Goal: Task Accomplishment & Management: Manage account settings

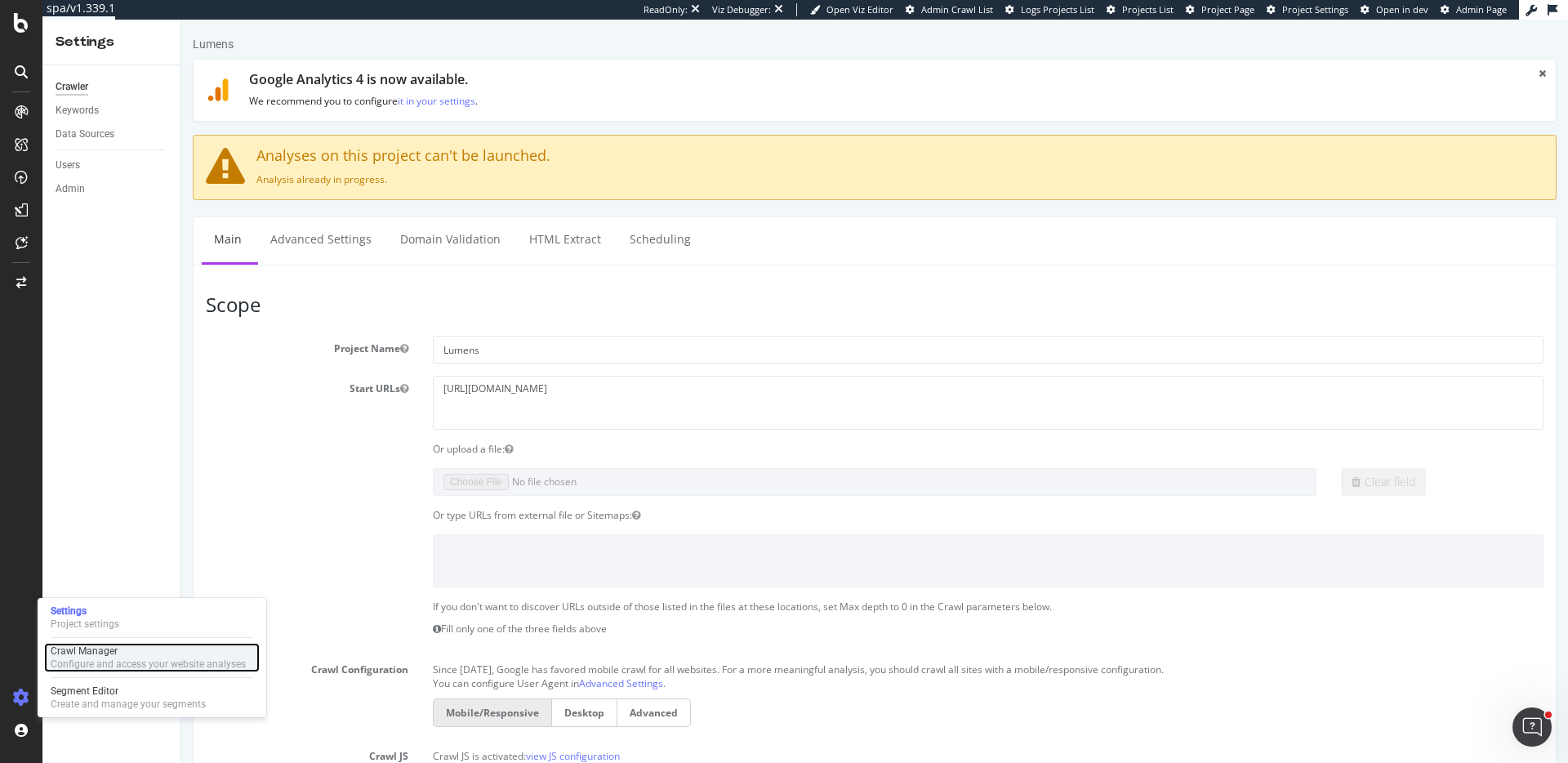
click at [108, 648] on div "Crawl Manager" at bounding box center [148, 650] width 195 height 13
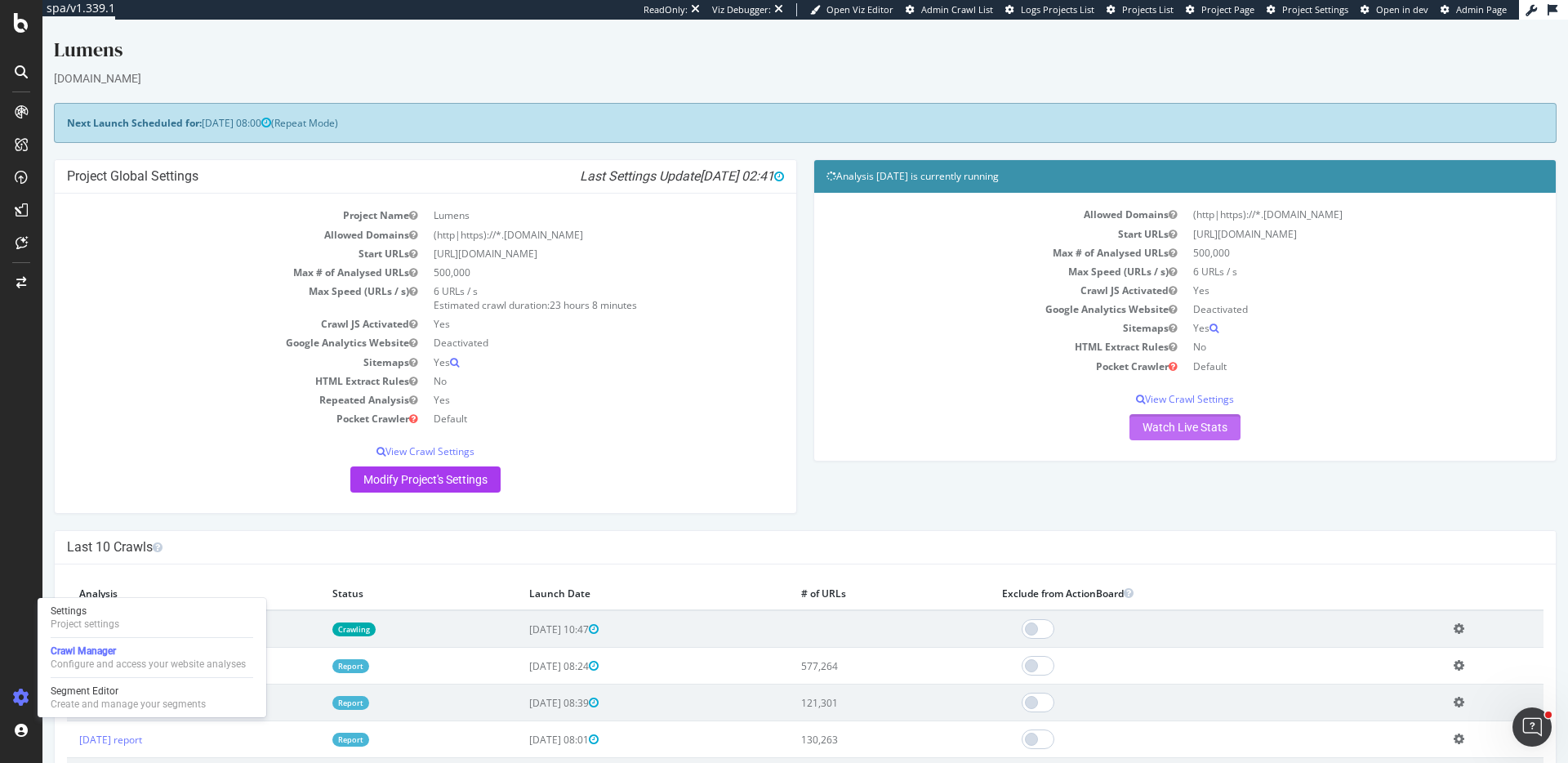
click at [1192, 432] on link "Watch Live Stats" at bounding box center [1185, 427] width 112 height 26
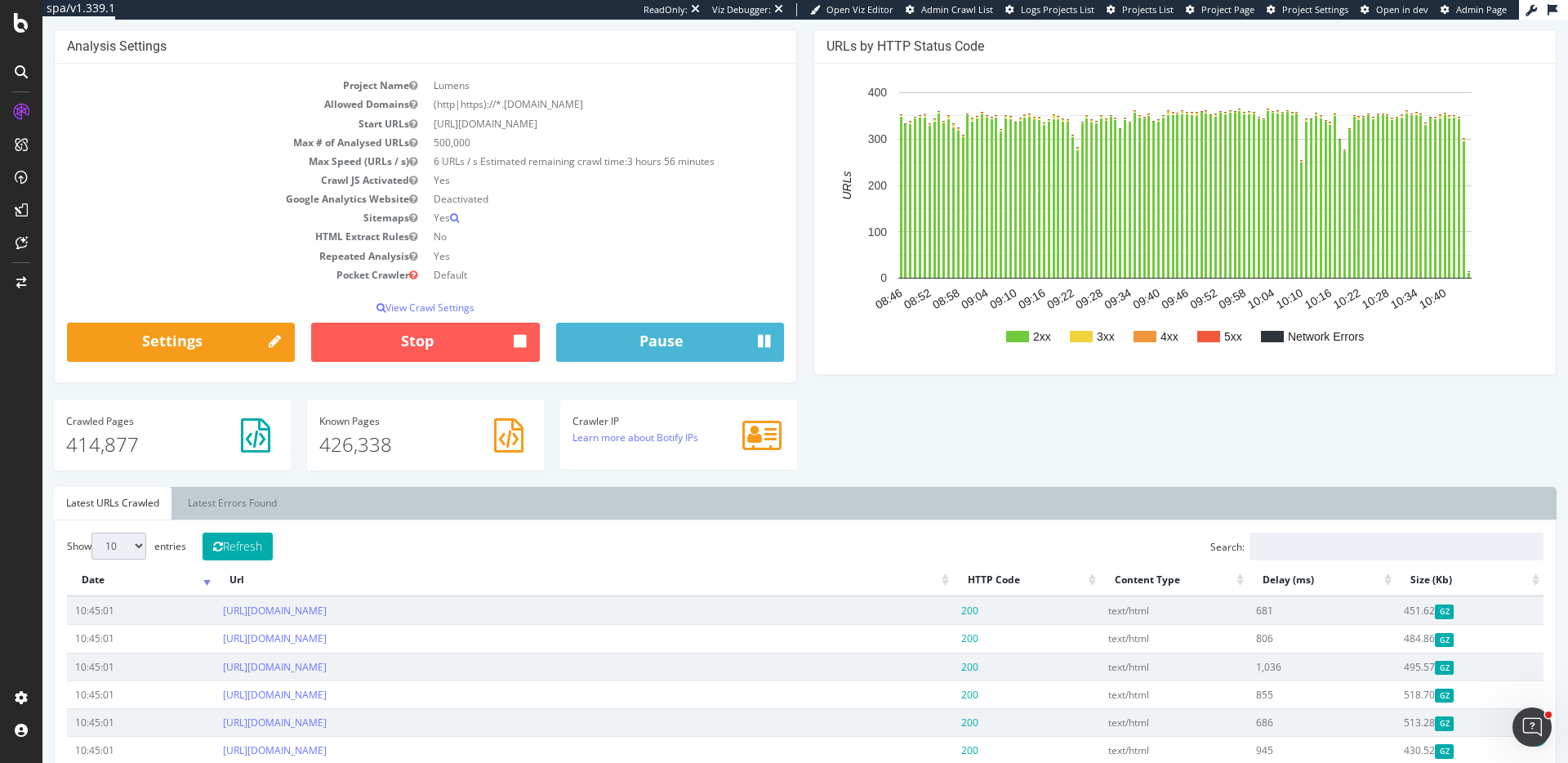
scroll to position [40, 0]
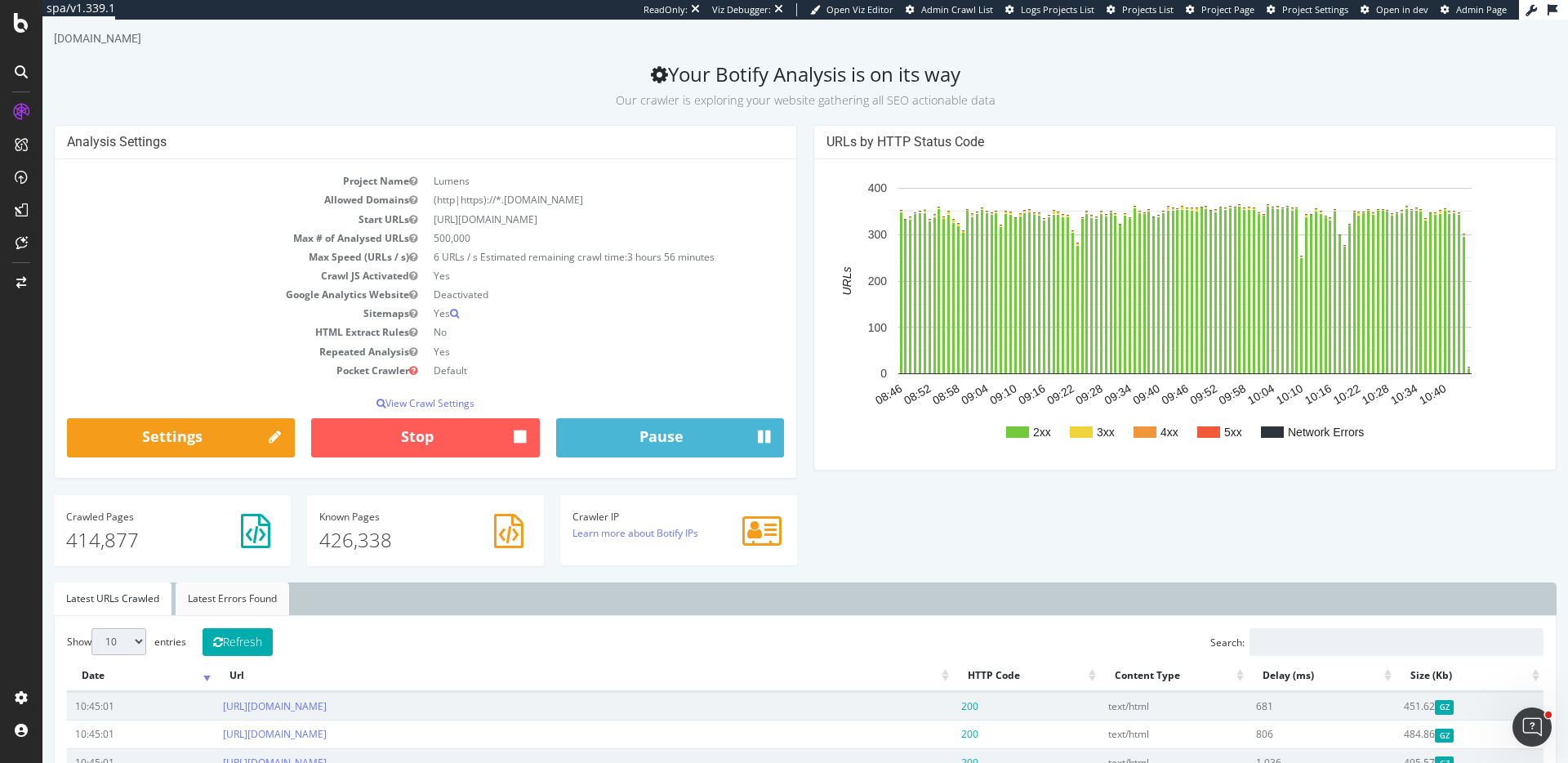
click at [225, 609] on link "Latest Errors Found" at bounding box center [232, 599] width 114 height 33
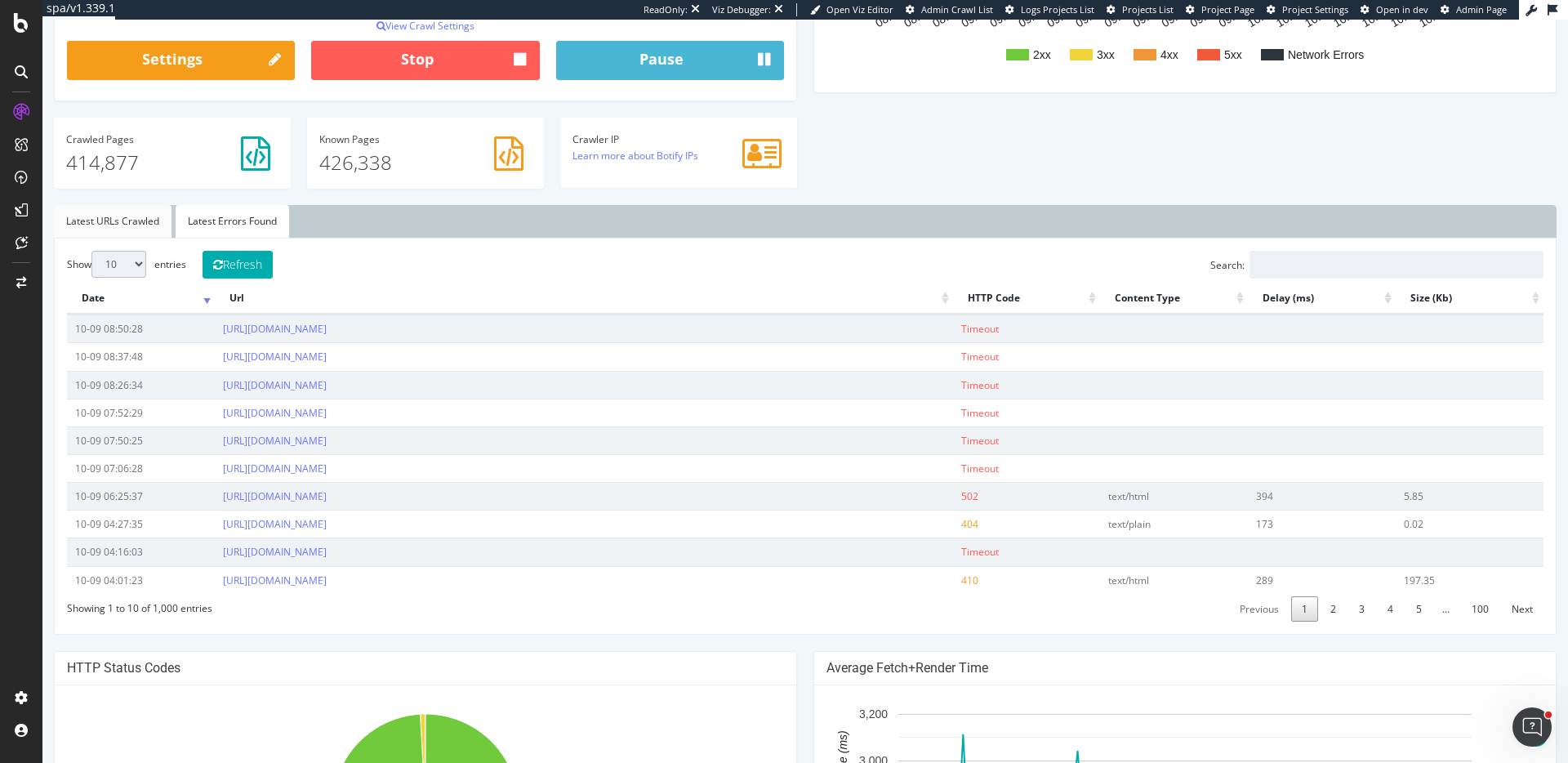
scroll to position [367, 0]
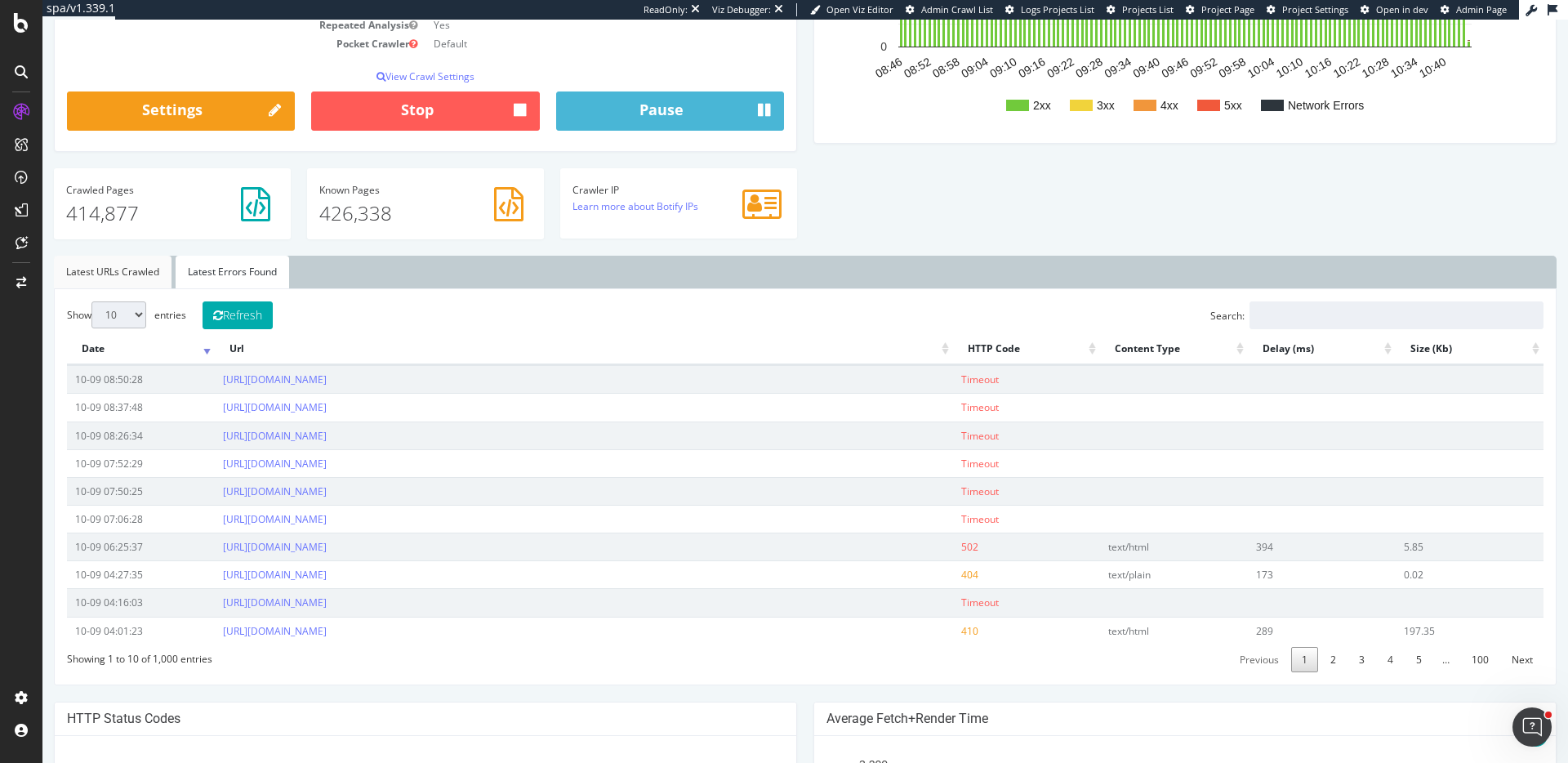
click at [102, 279] on link "Latest URLs Crawled" at bounding box center [113, 272] width 118 height 33
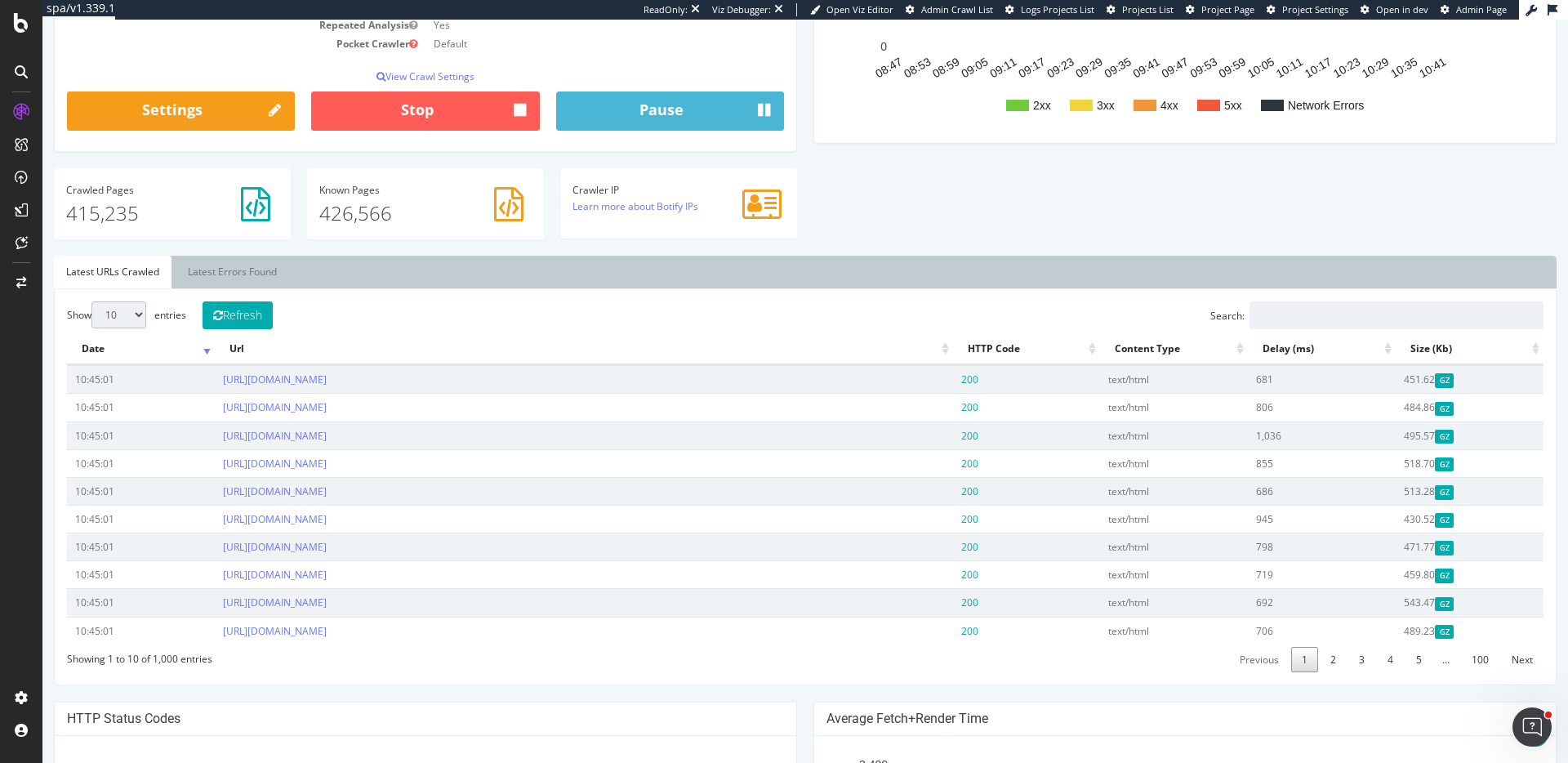
scroll to position [368, 0]
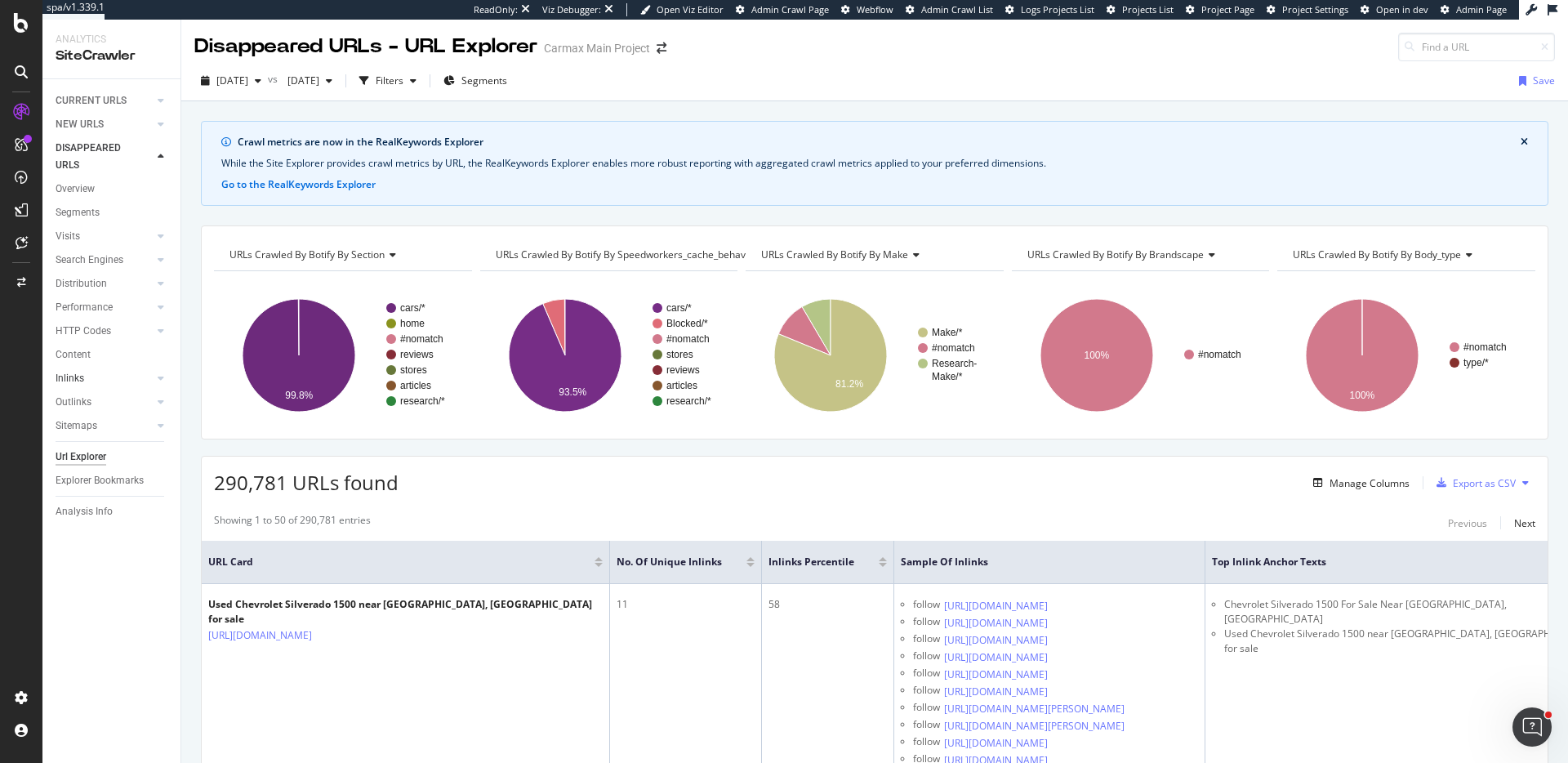
click at [89, 384] on link "Inlinks" at bounding box center [105, 378] width 98 height 17
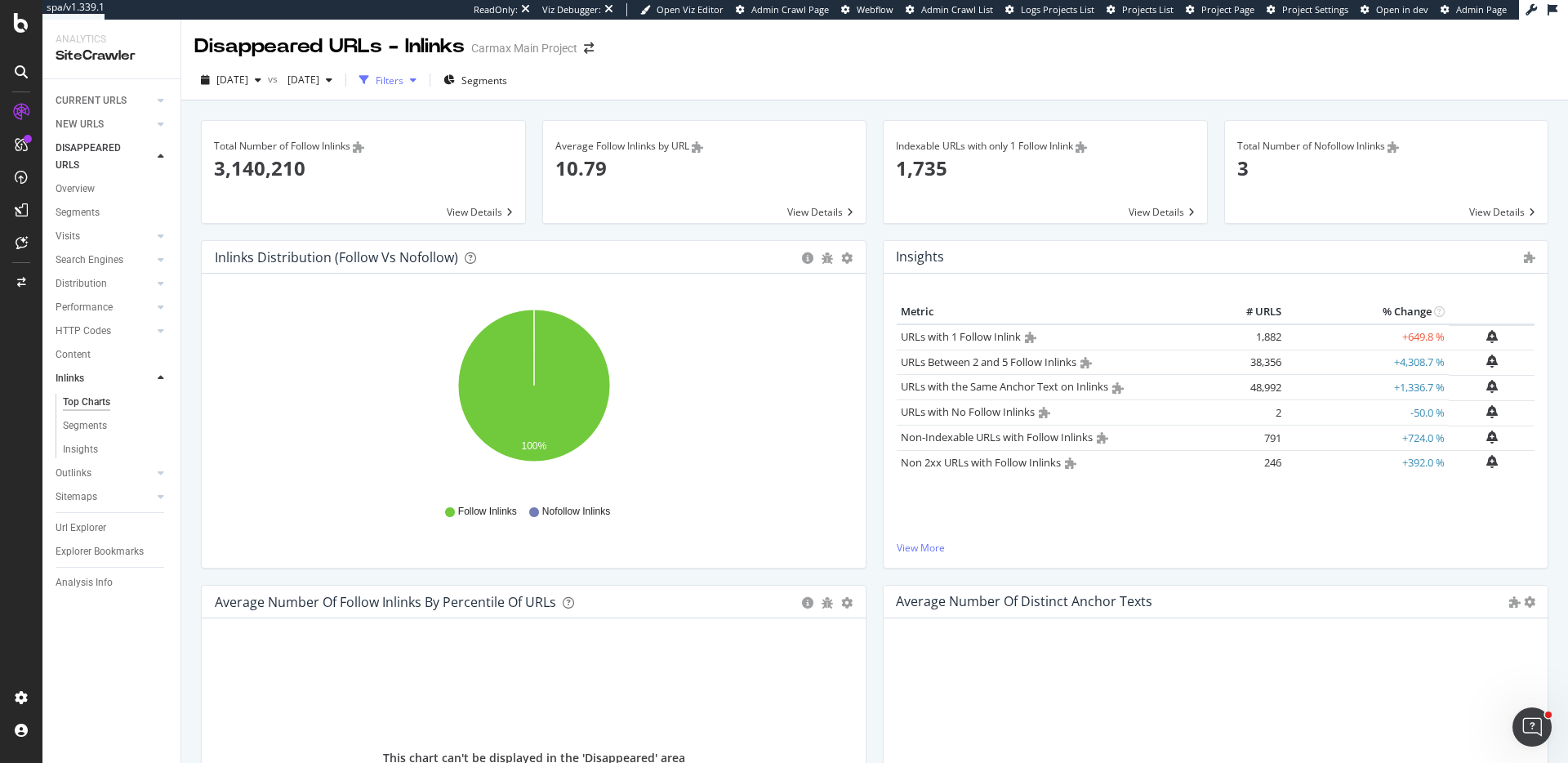
click at [423, 88] on div "Filters" at bounding box center [388, 80] width 71 height 25
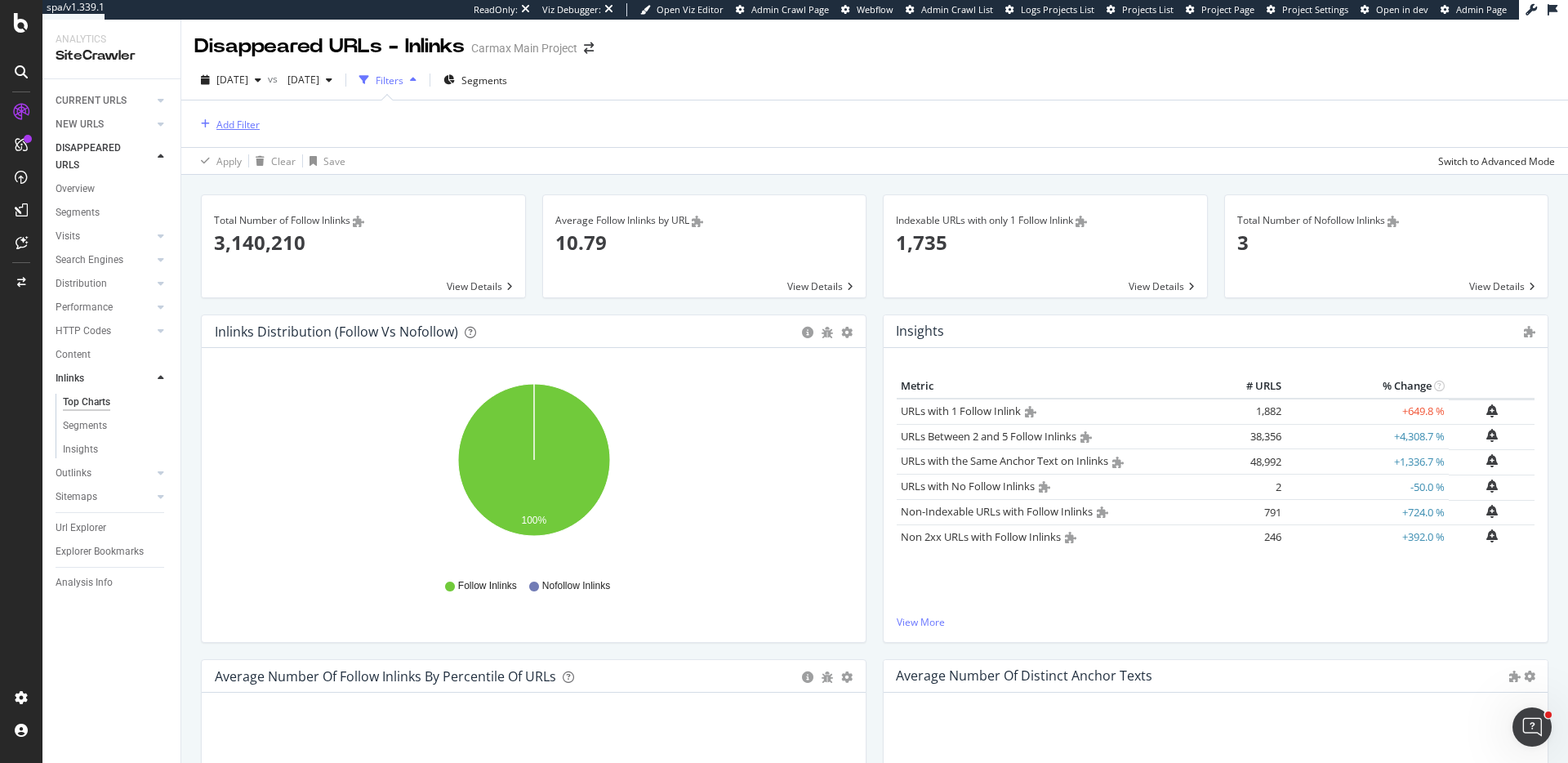
click at [245, 126] on div "Add Filter" at bounding box center [237, 125] width 43 height 14
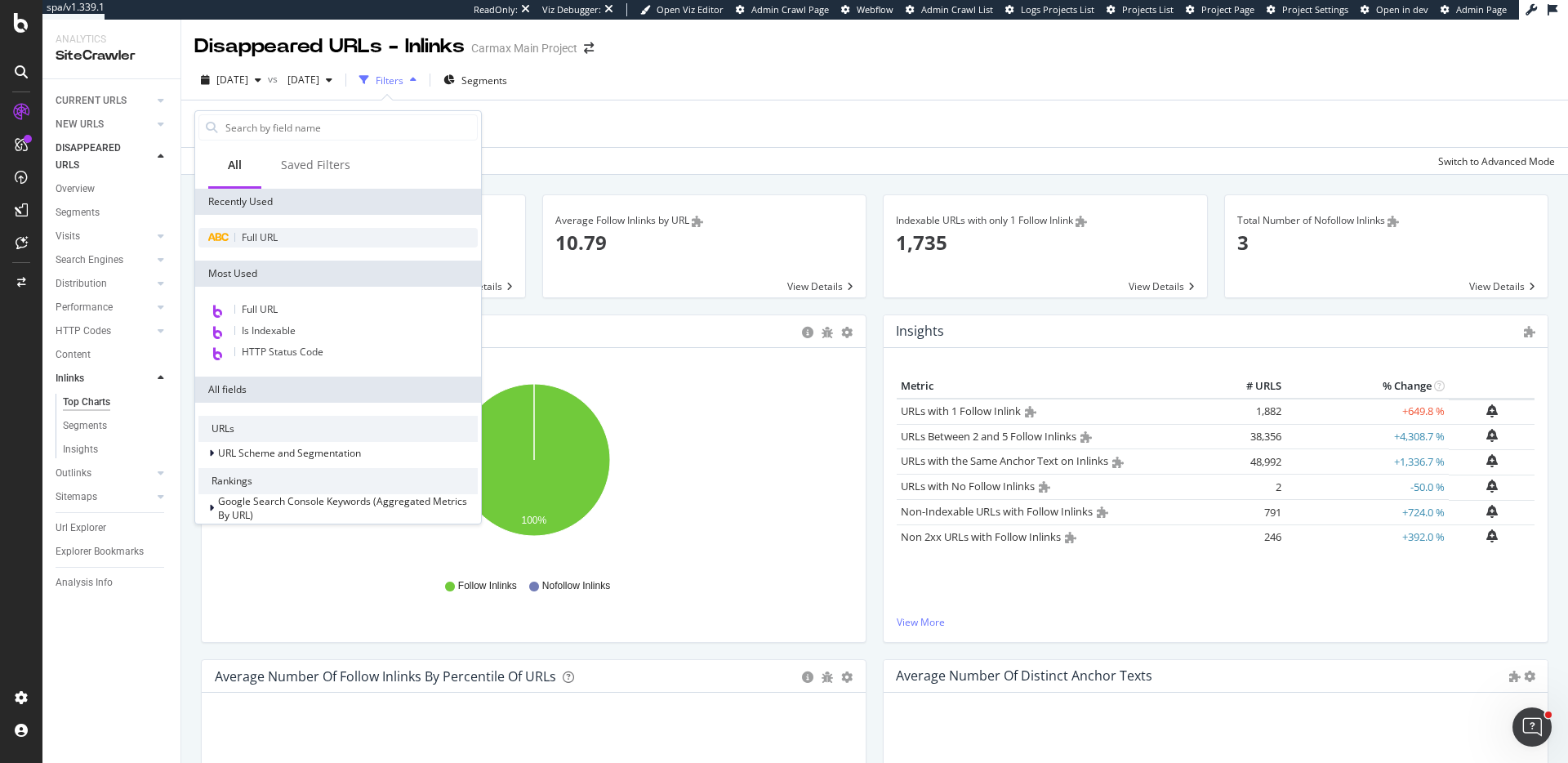
click at [284, 234] on div "Full URL" at bounding box center [338, 238] width 279 height 20
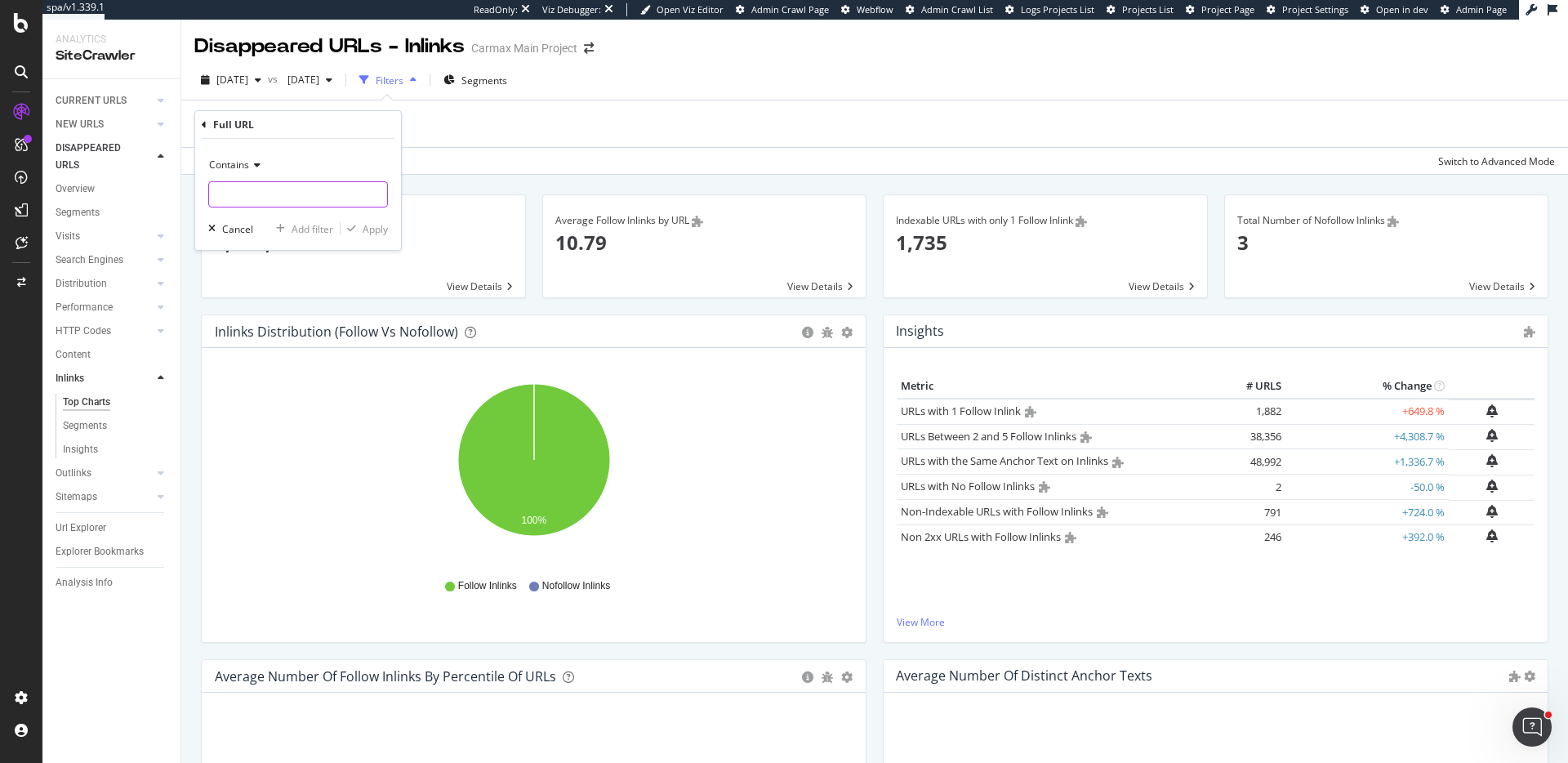
click at [250, 197] on input "text" at bounding box center [298, 194] width 178 height 26
type input "?location="
click at [363, 226] on div "Apply" at bounding box center [375, 229] width 25 height 14
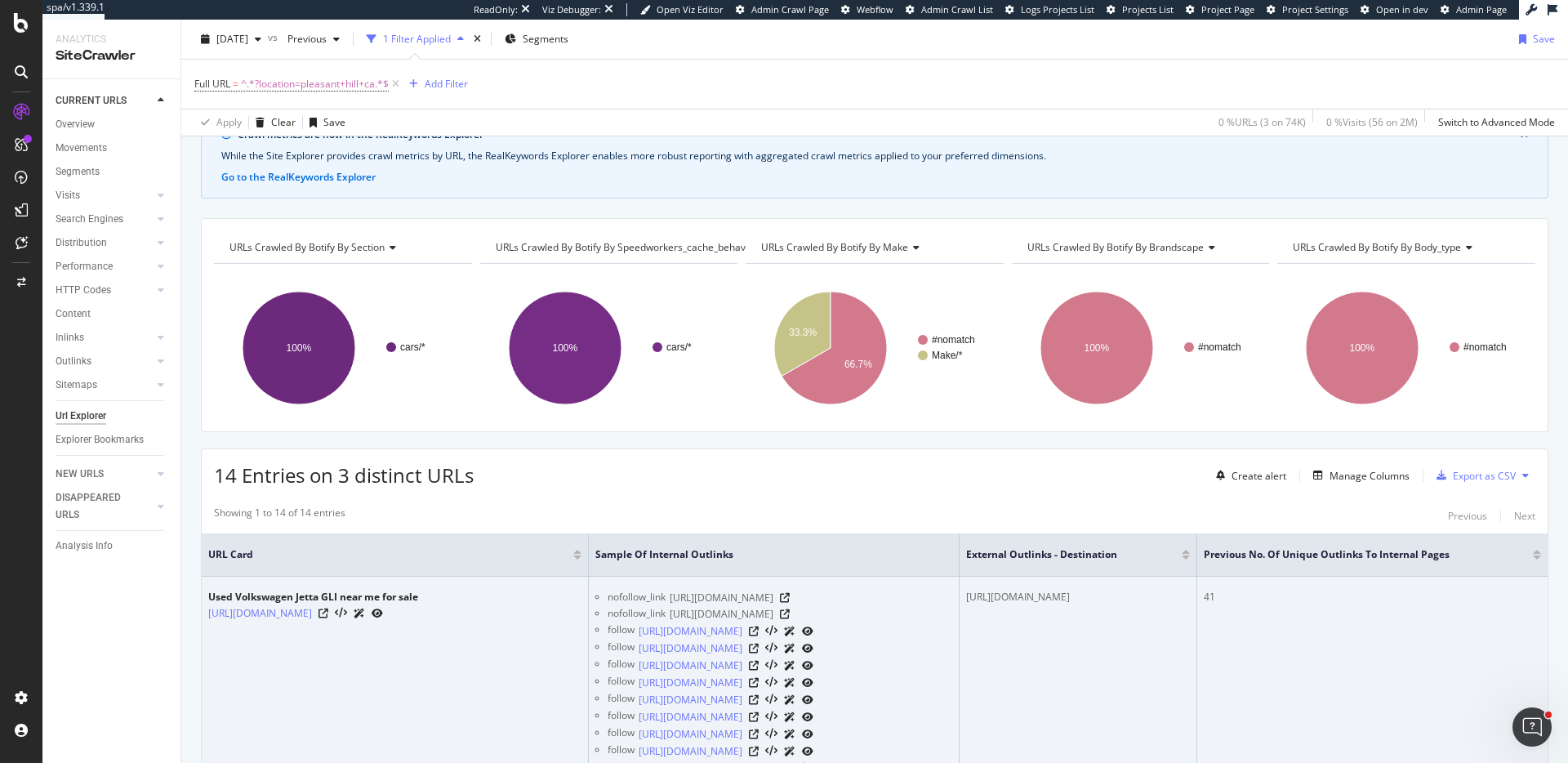
scroll to position [121, 0]
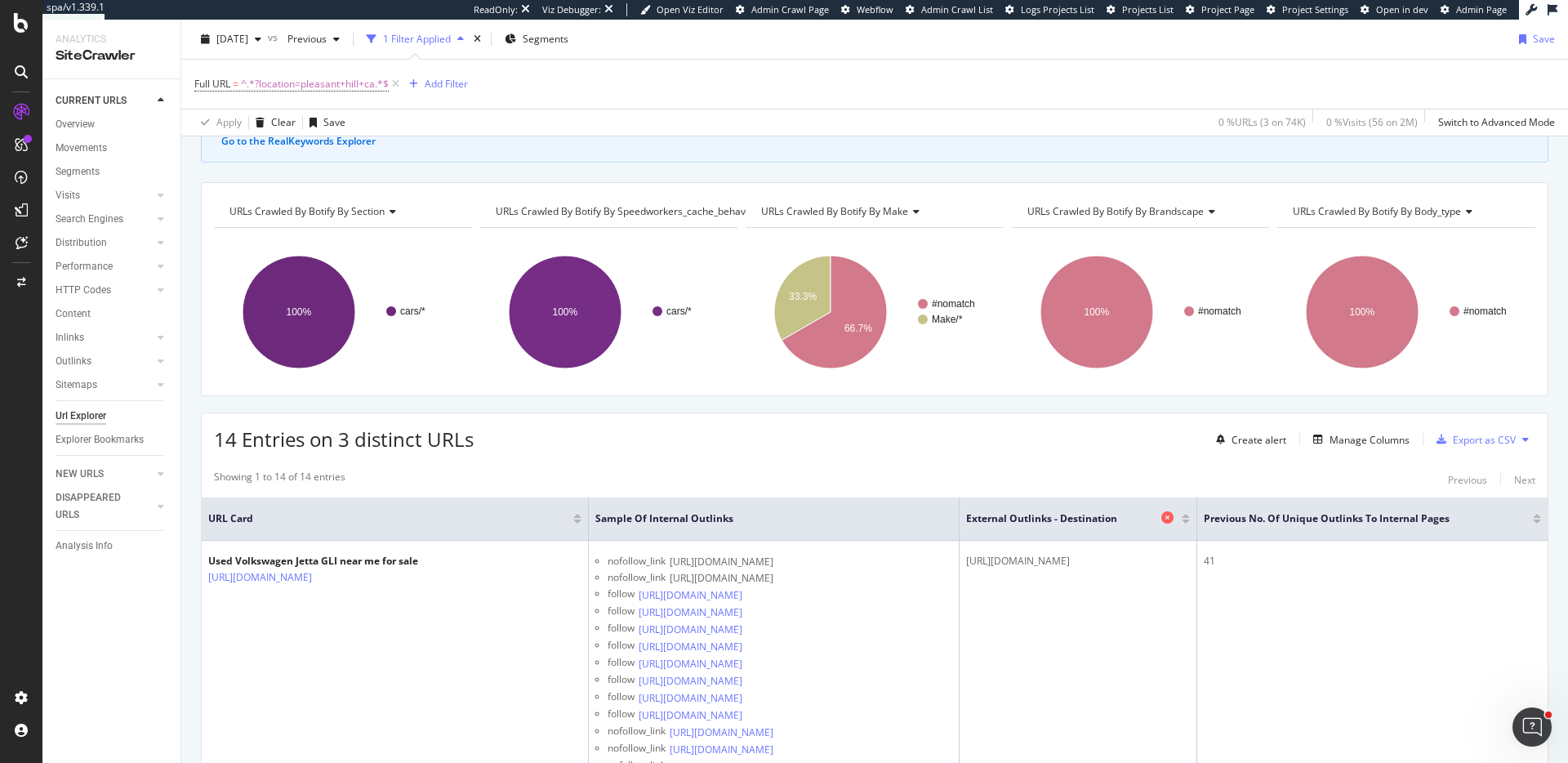
click at [1174, 516] on icon at bounding box center [1168, 517] width 12 height 12
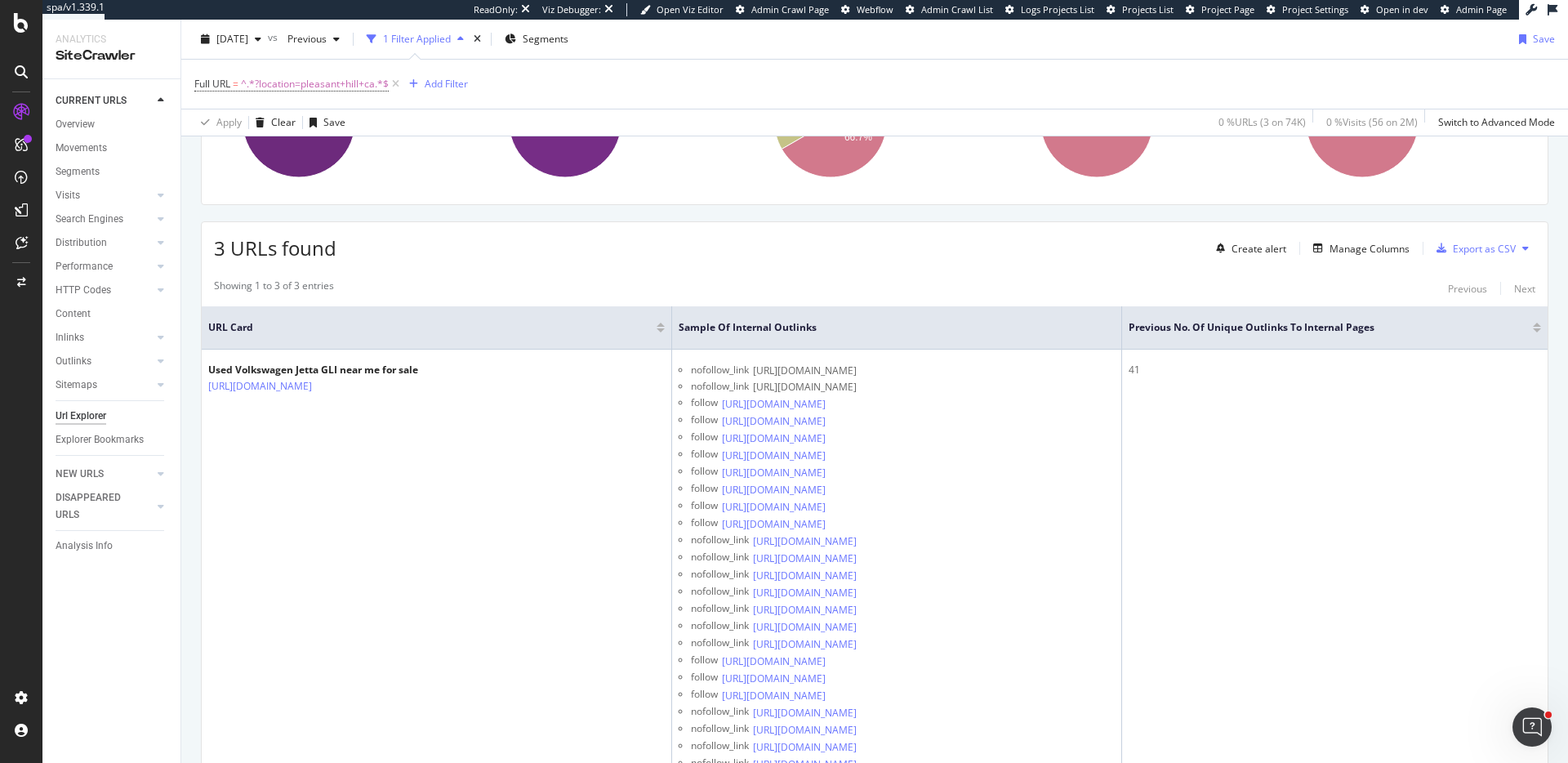
scroll to position [318, 0]
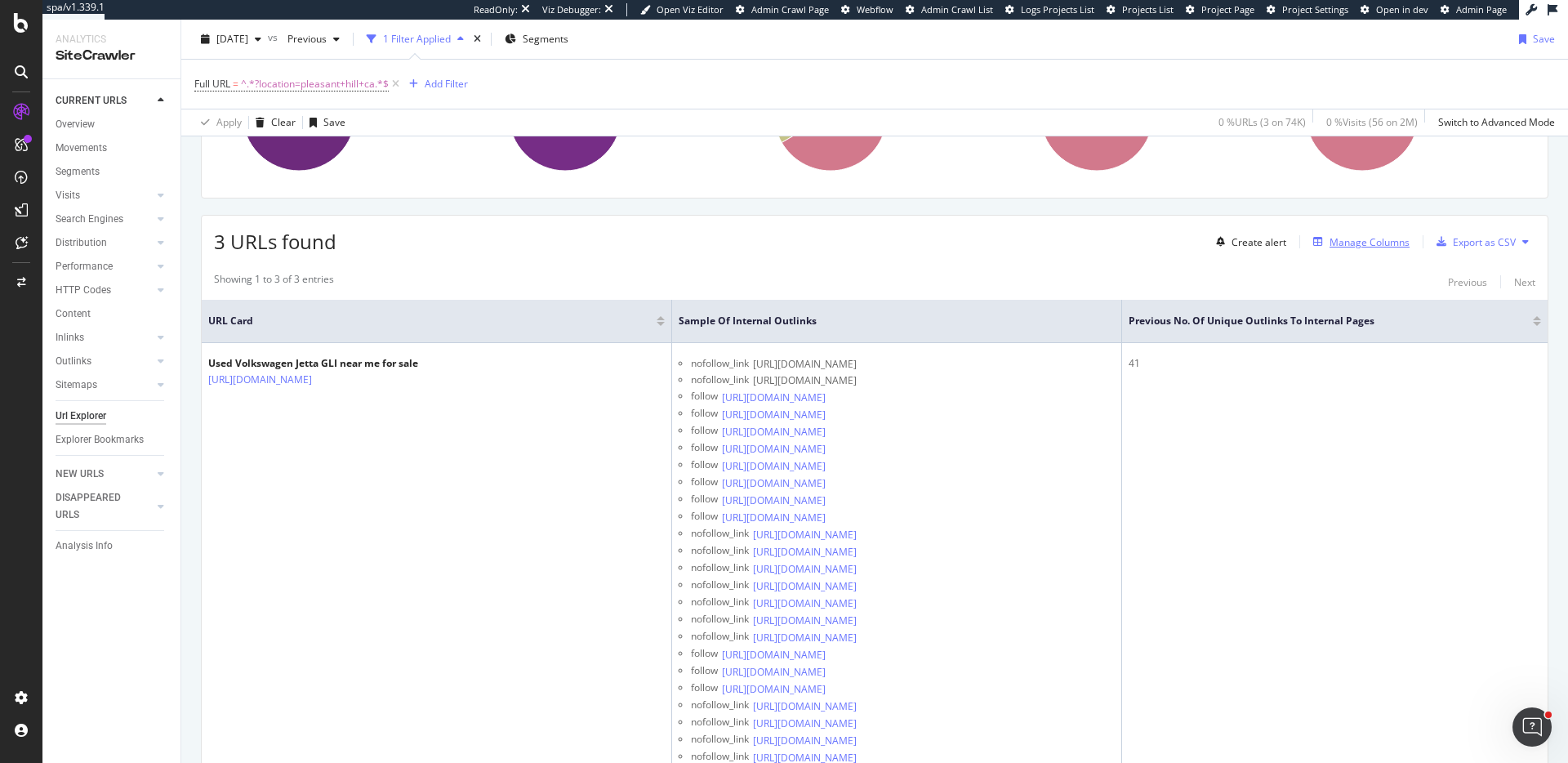
click at [1375, 238] on div "Manage Columns" at bounding box center [1370, 242] width 80 height 14
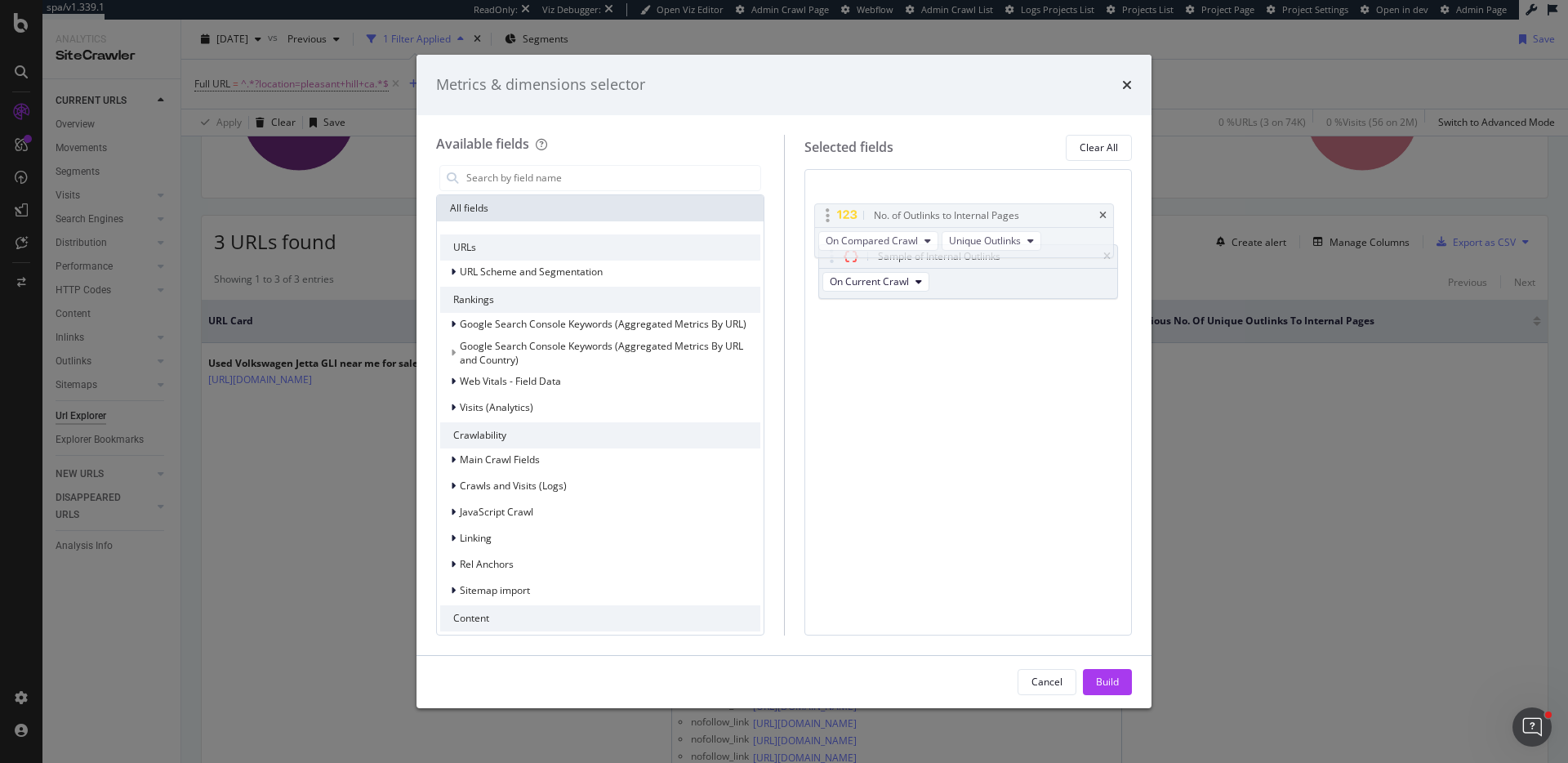
drag, startPoint x: 1062, startPoint y: 256, endPoint x: 1058, endPoint y: 206, distance: 50.2
click at [1058, 206] on body "spa/v1.339.1 ReadOnly: Viz Debugger: Open Viz Editor Admin Crawl Page Webflow A…" at bounding box center [784, 382] width 1568 height 763
click at [1110, 675] on div "Build" at bounding box center [1107, 681] width 23 height 14
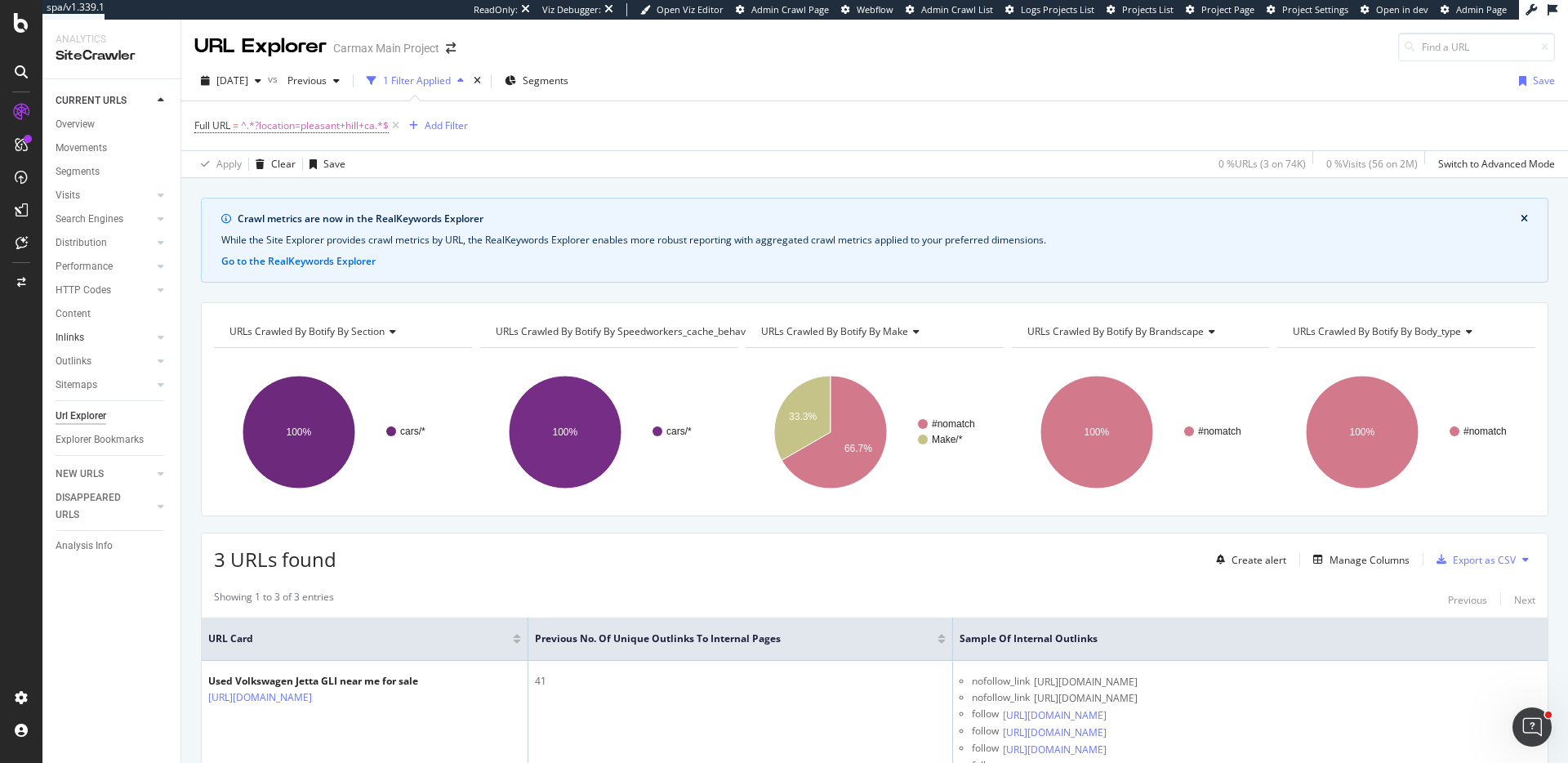
click at [104, 338] on link "Inlinks" at bounding box center [105, 337] width 98 height 17
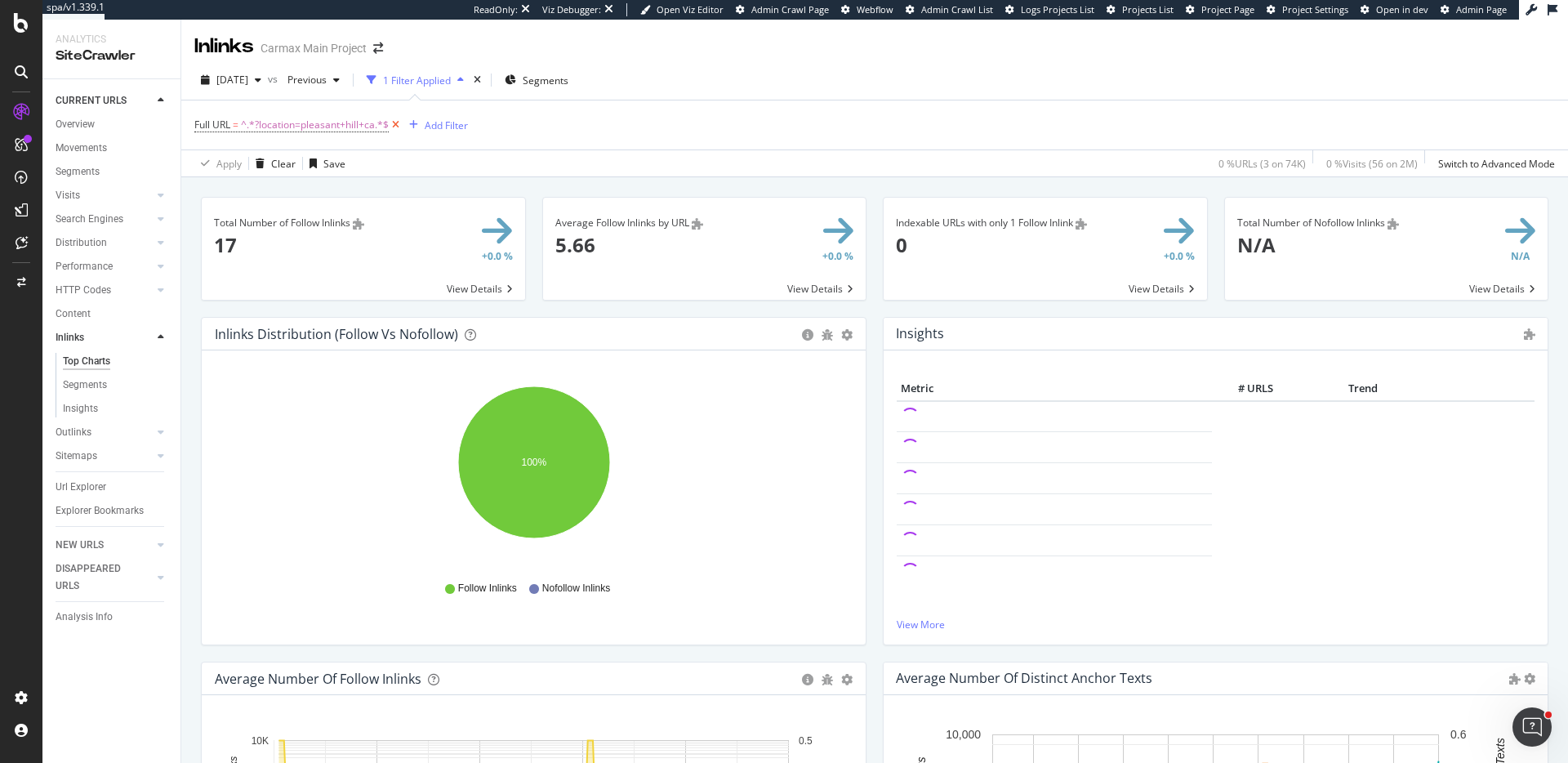
click at [396, 125] on icon at bounding box center [395, 125] width 14 height 16
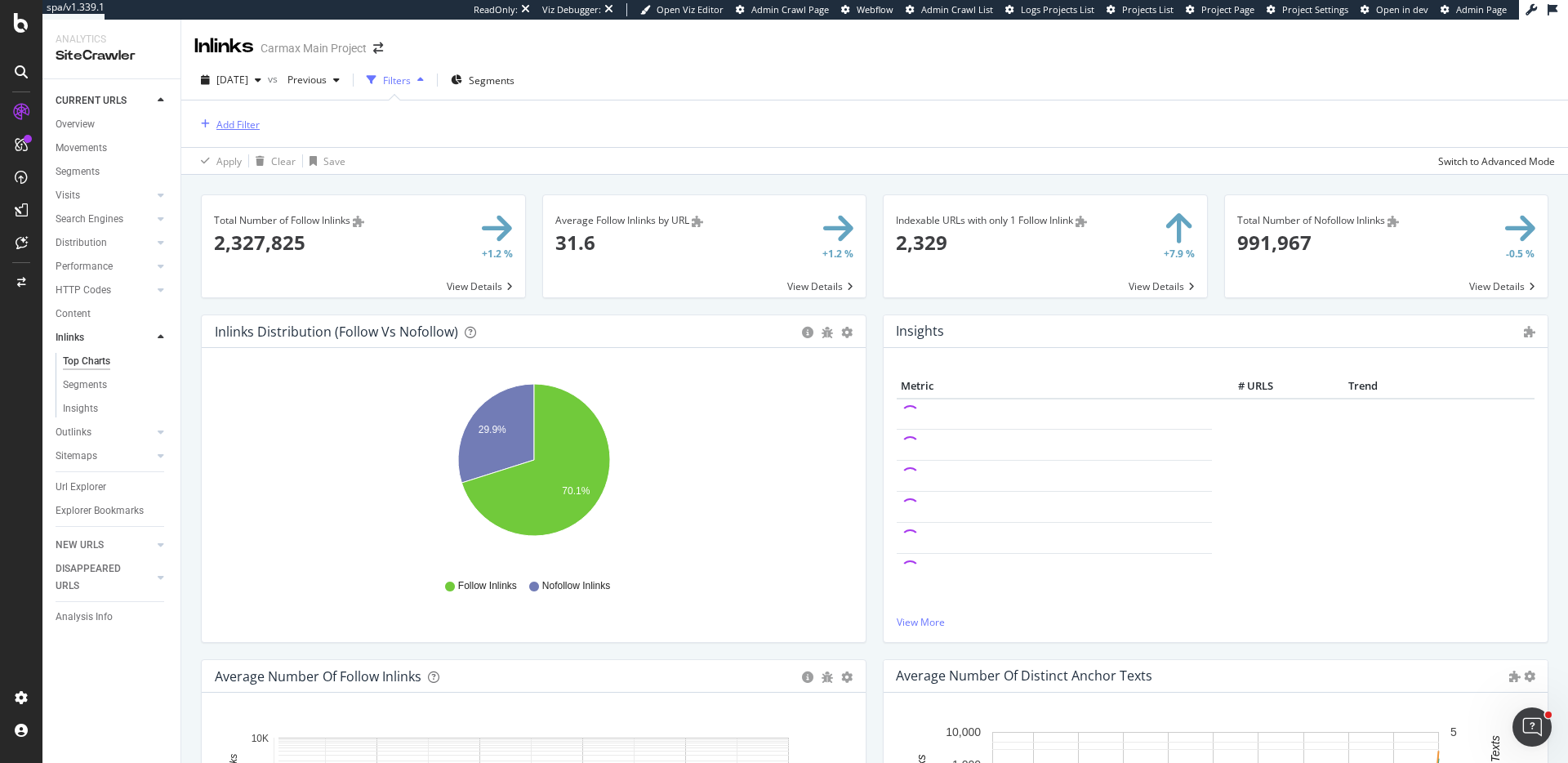
click at [227, 129] on div "Add Filter" at bounding box center [237, 125] width 43 height 14
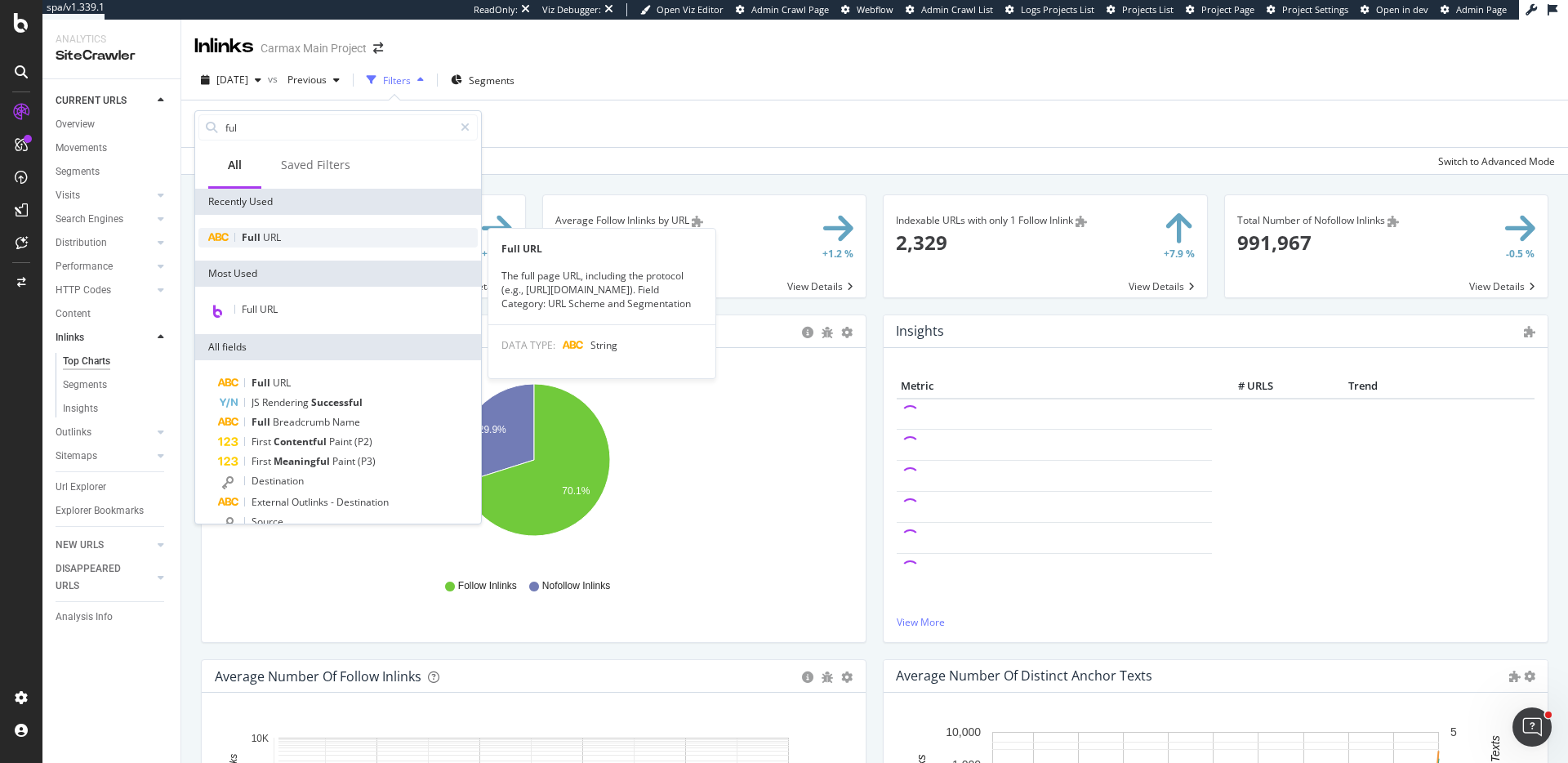
type input "ful"
click at [365, 231] on div "Full URL" at bounding box center [338, 238] width 279 height 20
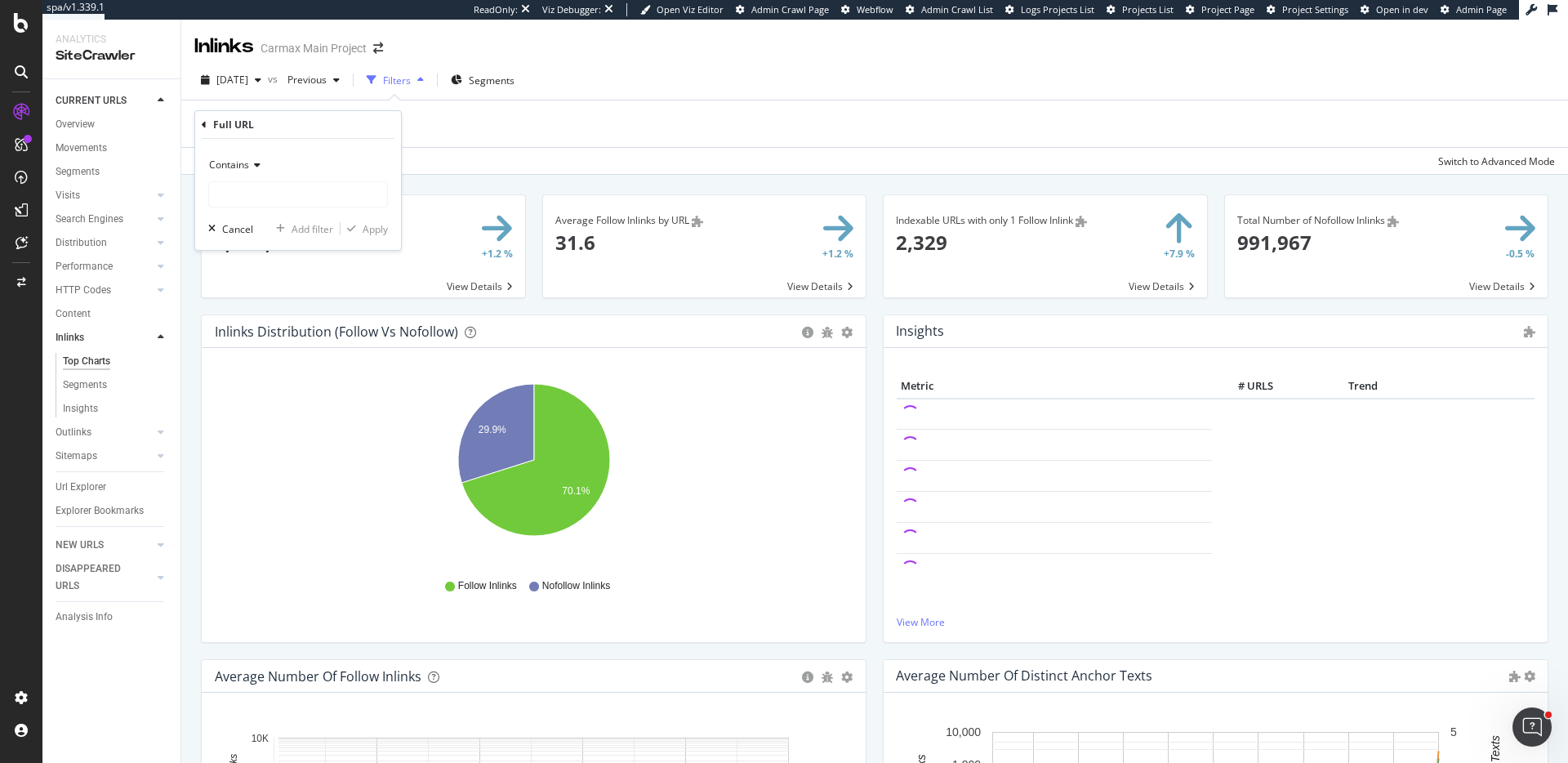
click at [260, 163] on icon at bounding box center [254, 165] width 11 height 10
click at [338, 161] on div "Contains" at bounding box center [298, 165] width 179 height 26
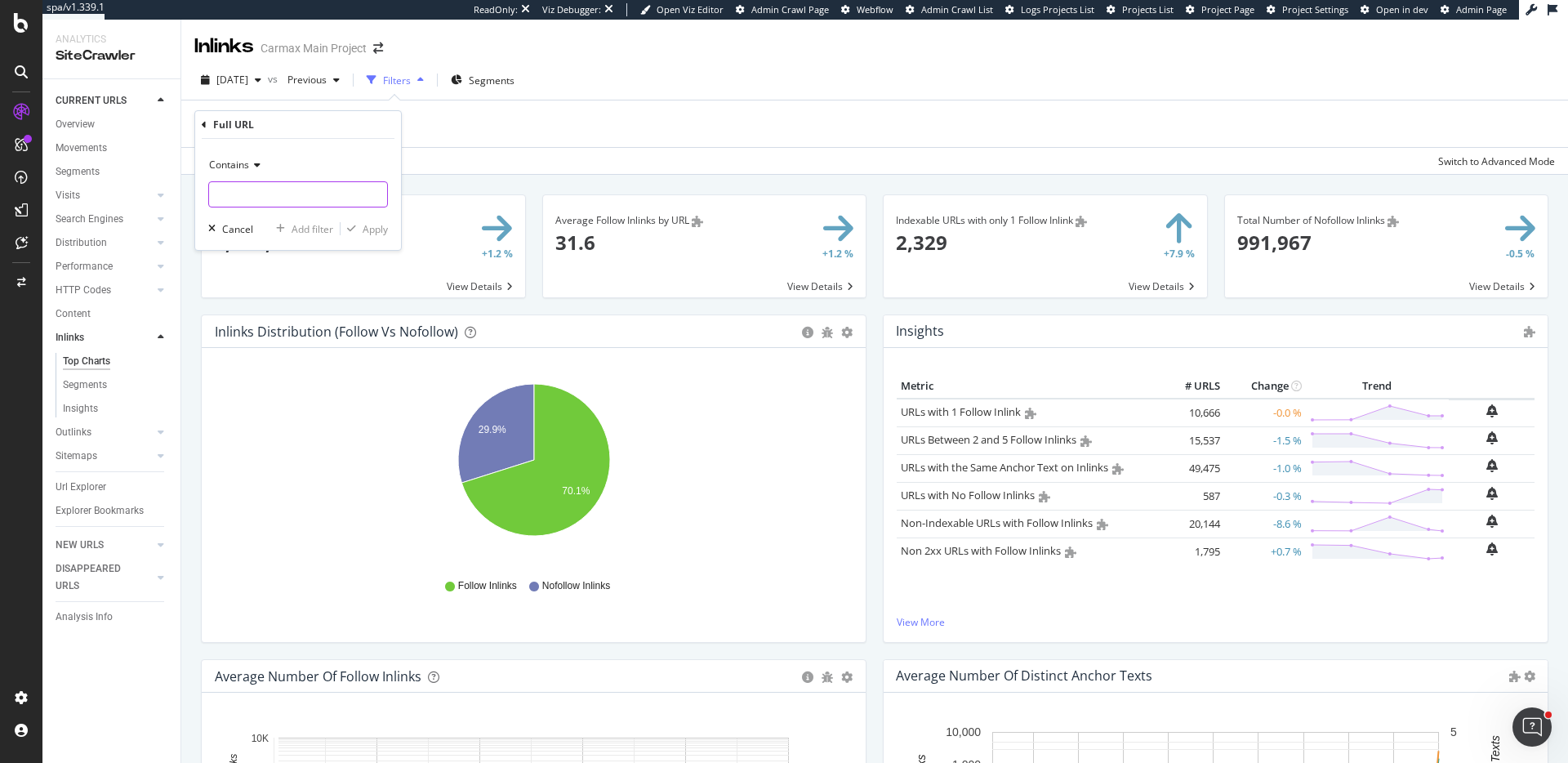
click at [323, 196] on input "text" at bounding box center [298, 194] width 178 height 26
type input "?location="
click at [379, 231] on div "Apply" at bounding box center [375, 229] width 25 height 14
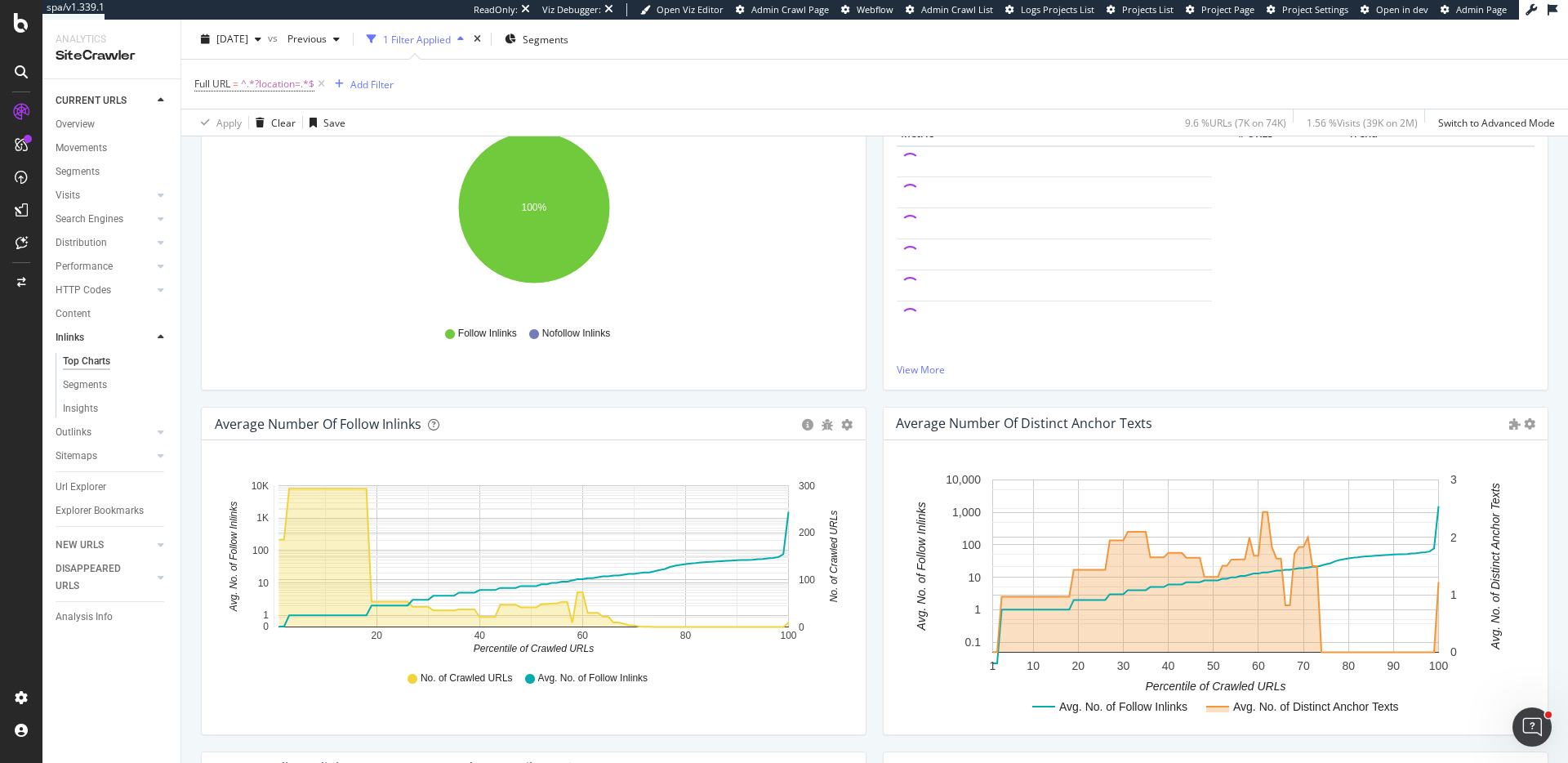
scroll to position [277, 0]
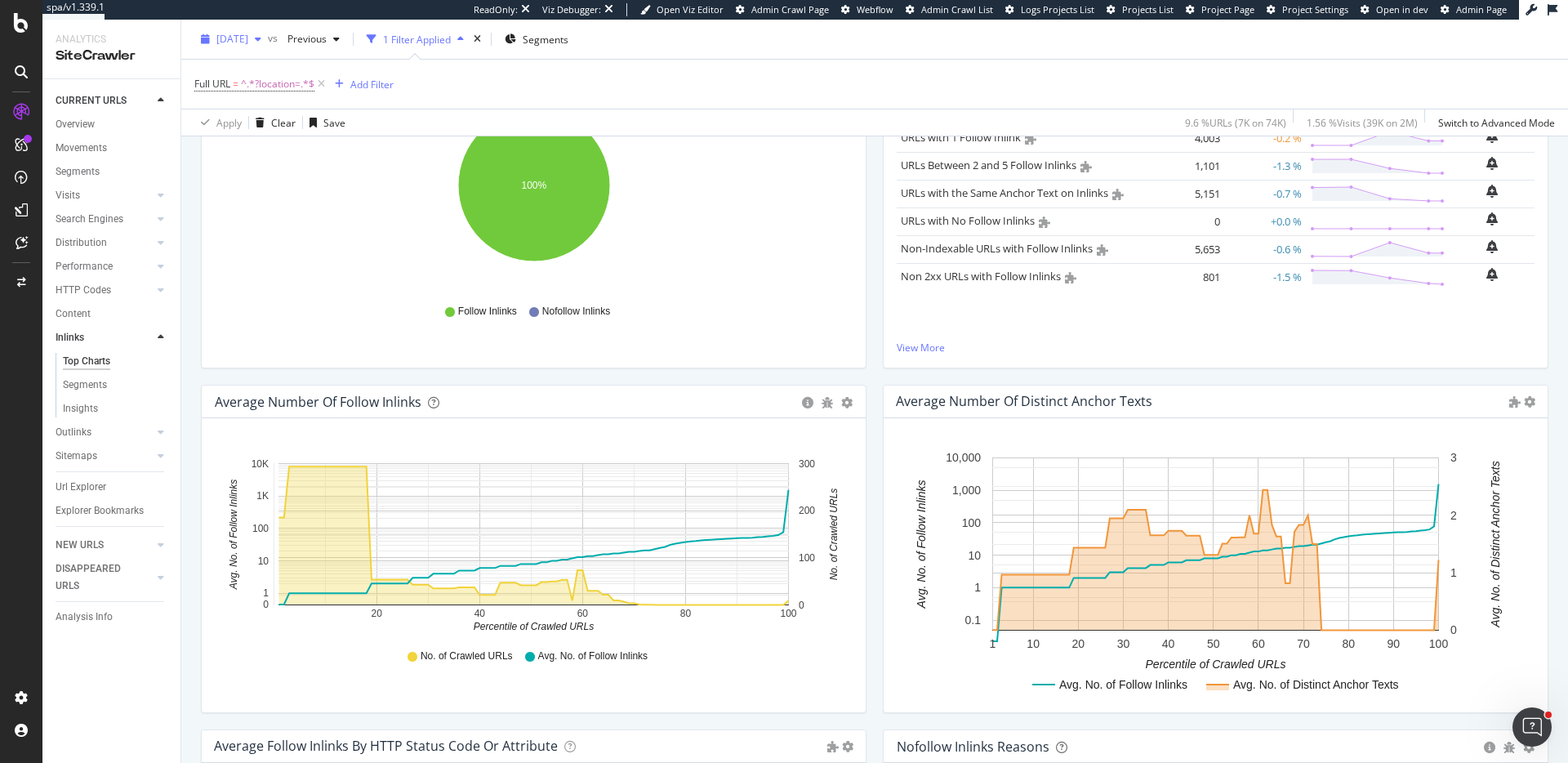
click at [241, 46] on div "2025 Oct. 7th" at bounding box center [231, 39] width 74 height 25
click at [783, 59] on div "Full URL = ^.*?location=.*$ Add Filter Apply Clear Save 9.6 % URLs ( 7K on 74K …" at bounding box center [875, 97] width 1387 height 77
click at [248, 42] on span "2025 Oct. 7th" at bounding box center [232, 39] width 32 height 14
click at [631, 67] on div "Full URL = ^.*?location=.*$ Add Filter" at bounding box center [875, 84] width 1361 height 49
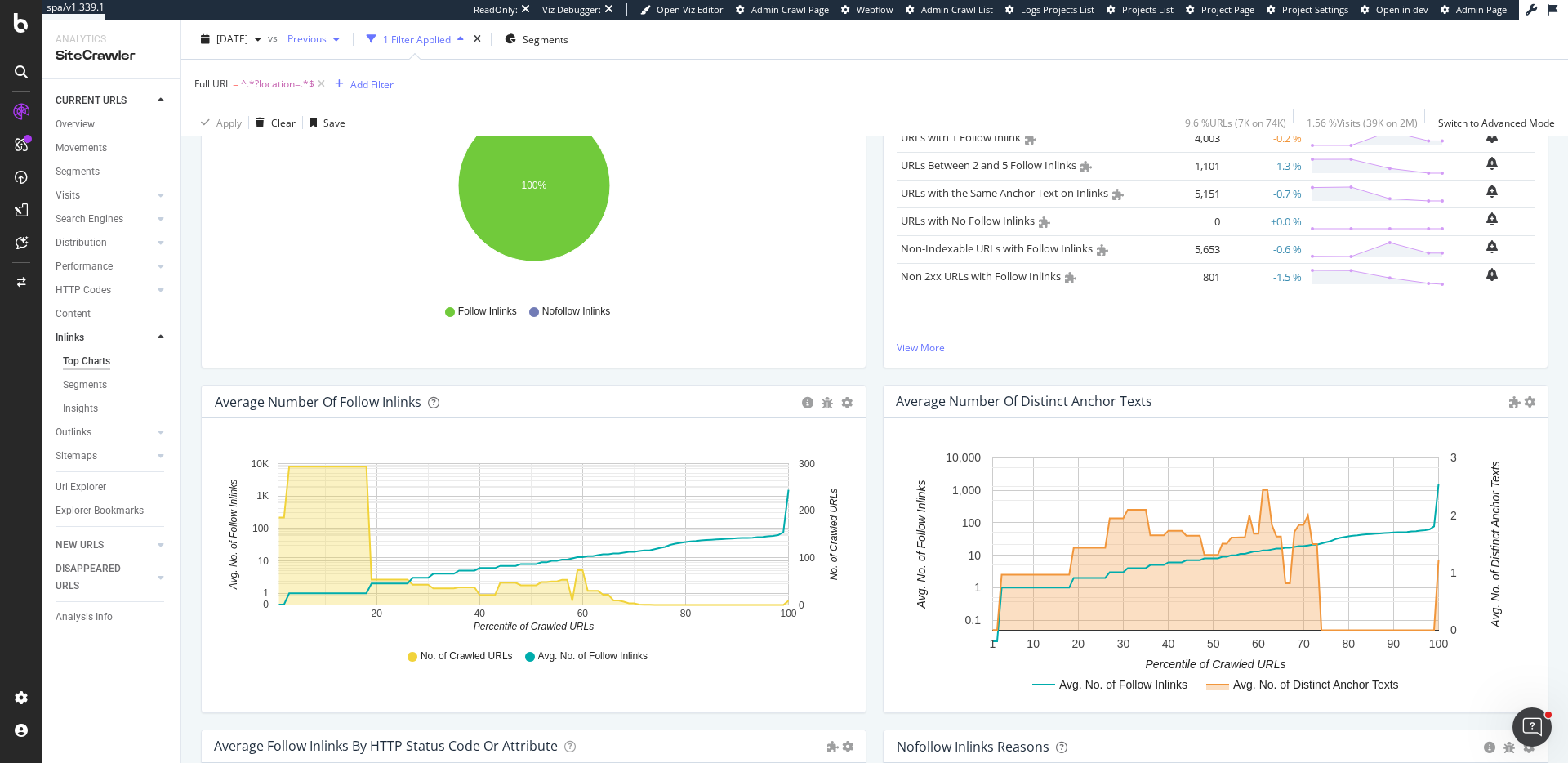
click at [327, 41] on span "Previous" at bounding box center [304, 39] width 46 height 14
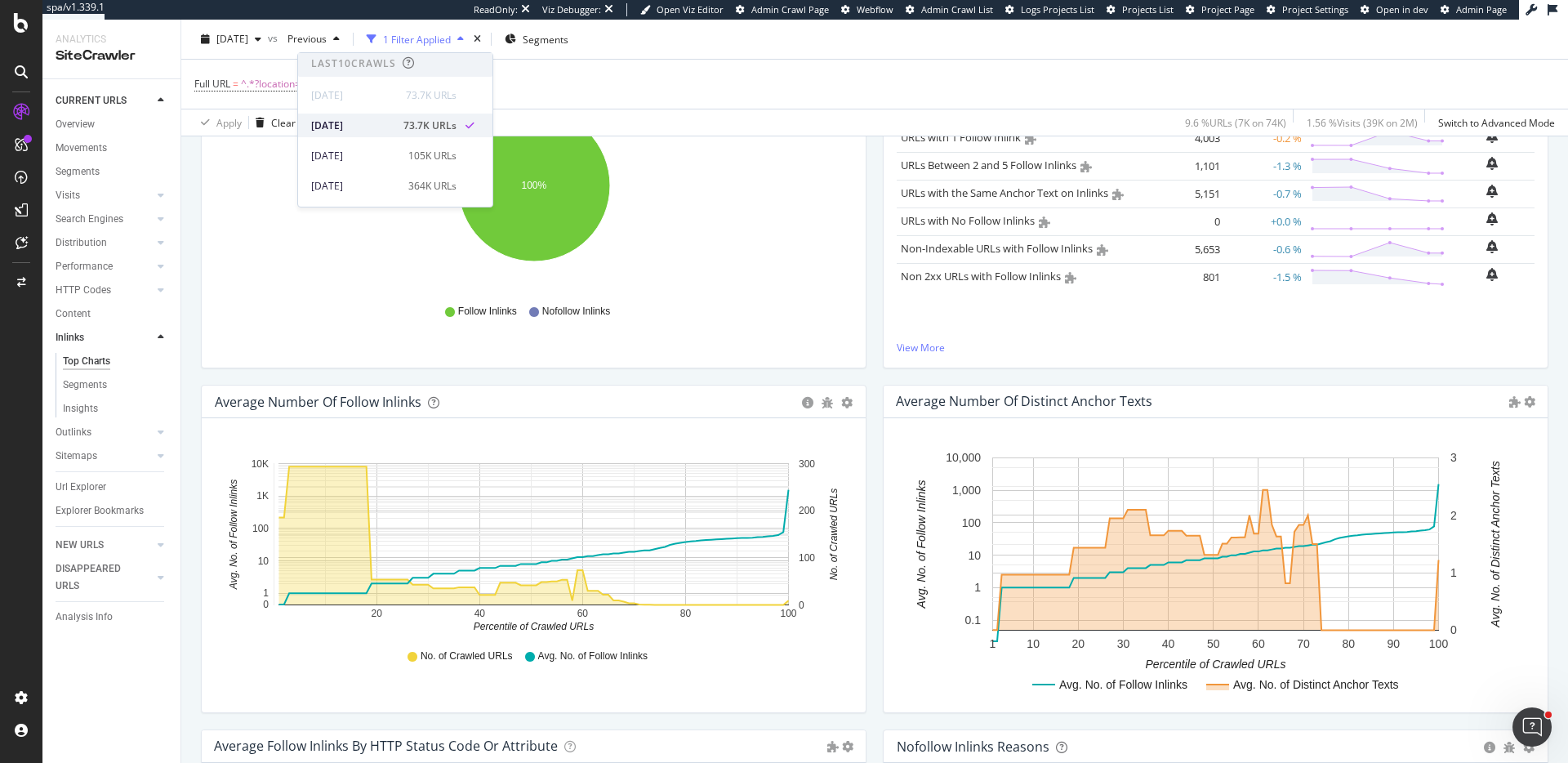
scroll to position [3, 0]
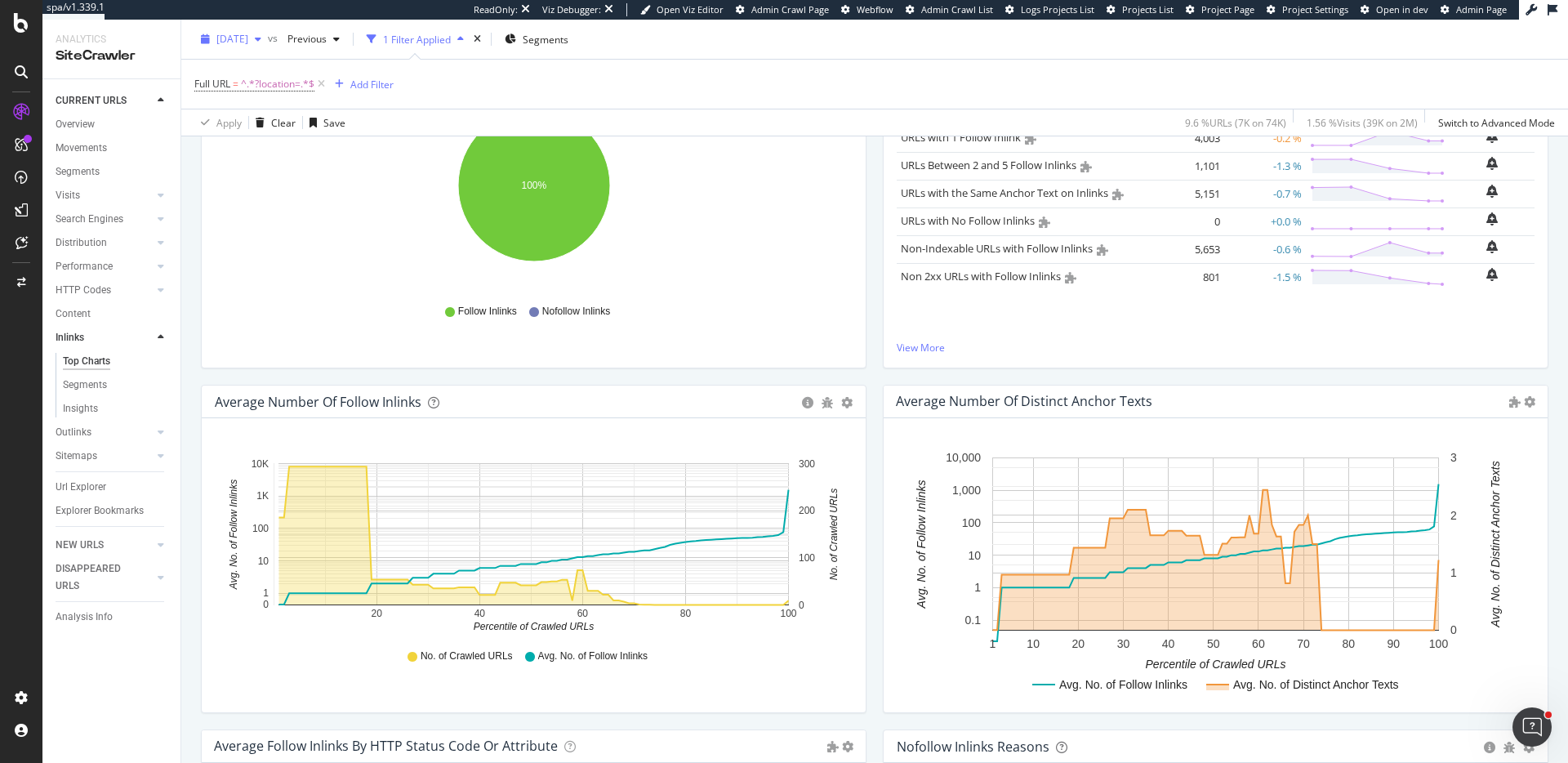
click at [259, 47] on div "2025 Oct. 7th" at bounding box center [231, 39] width 74 height 25
click at [325, 41] on span "Previous" at bounding box center [304, 39] width 46 height 14
click at [446, 154] on div "364K URLs" at bounding box center [432, 154] width 48 height 15
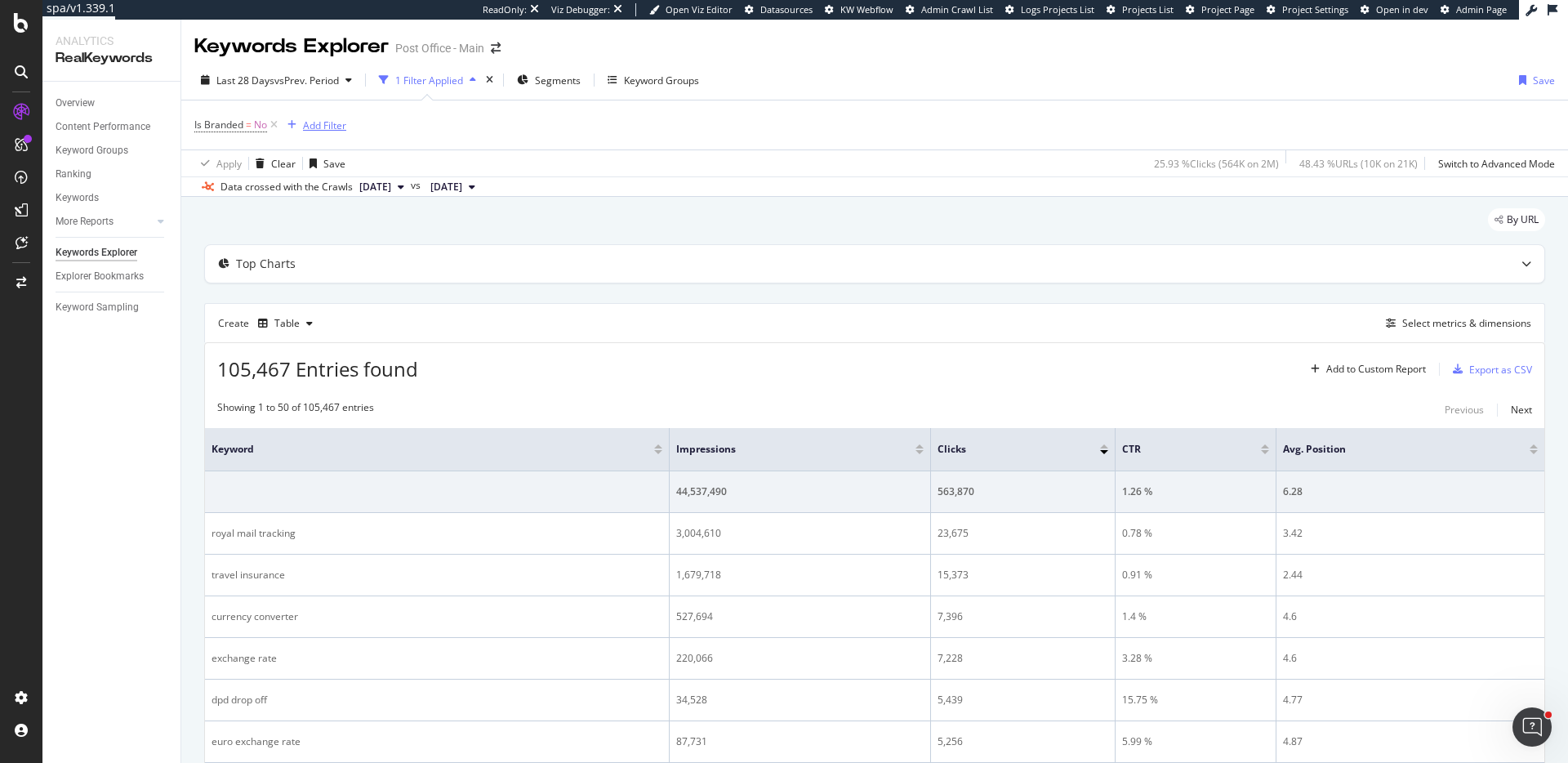
click at [327, 123] on div "Add Filter" at bounding box center [324, 126] width 43 height 14
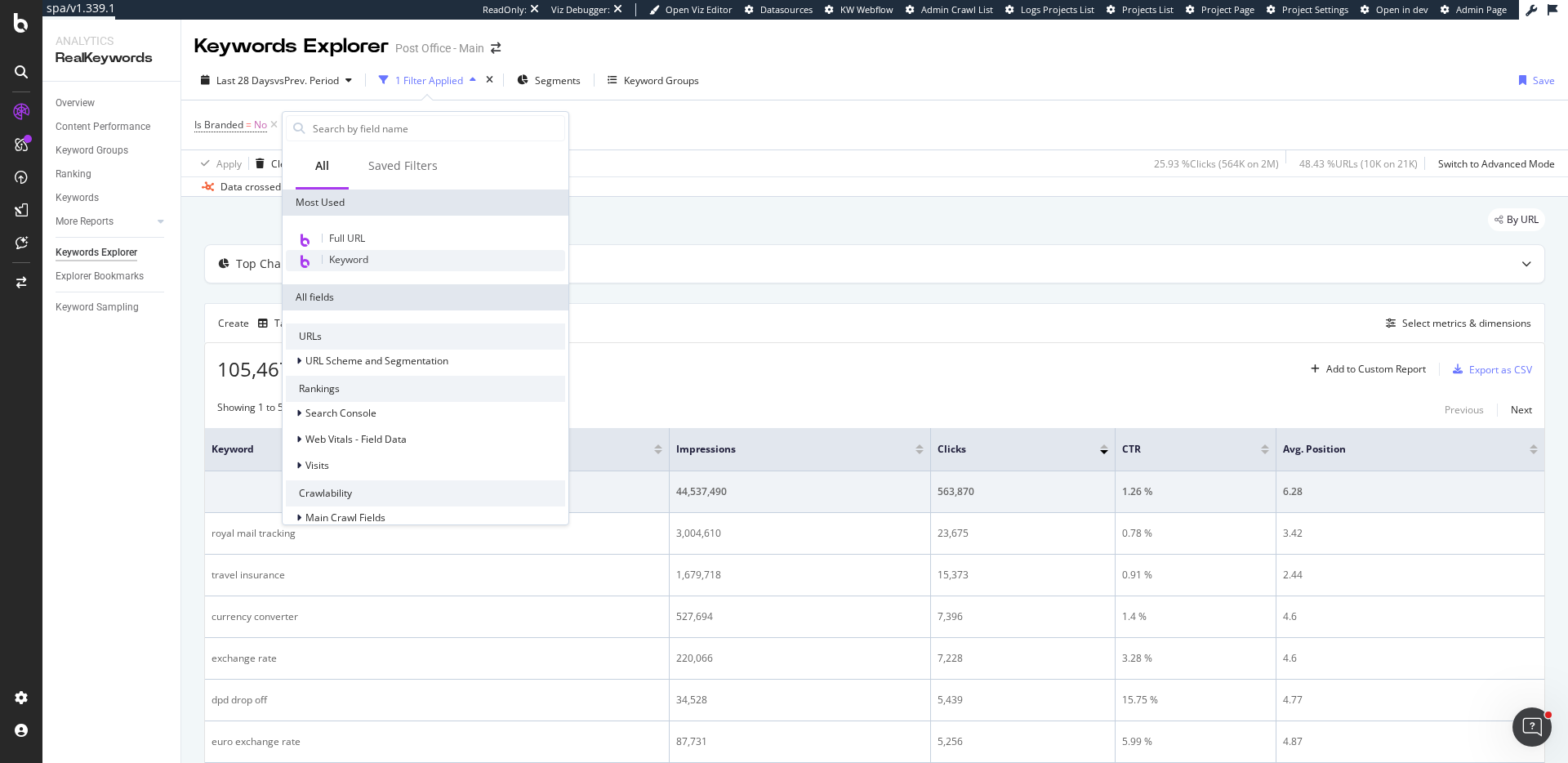
click at [383, 257] on div "Keyword" at bounding box center [425, 260] width 279 height 21
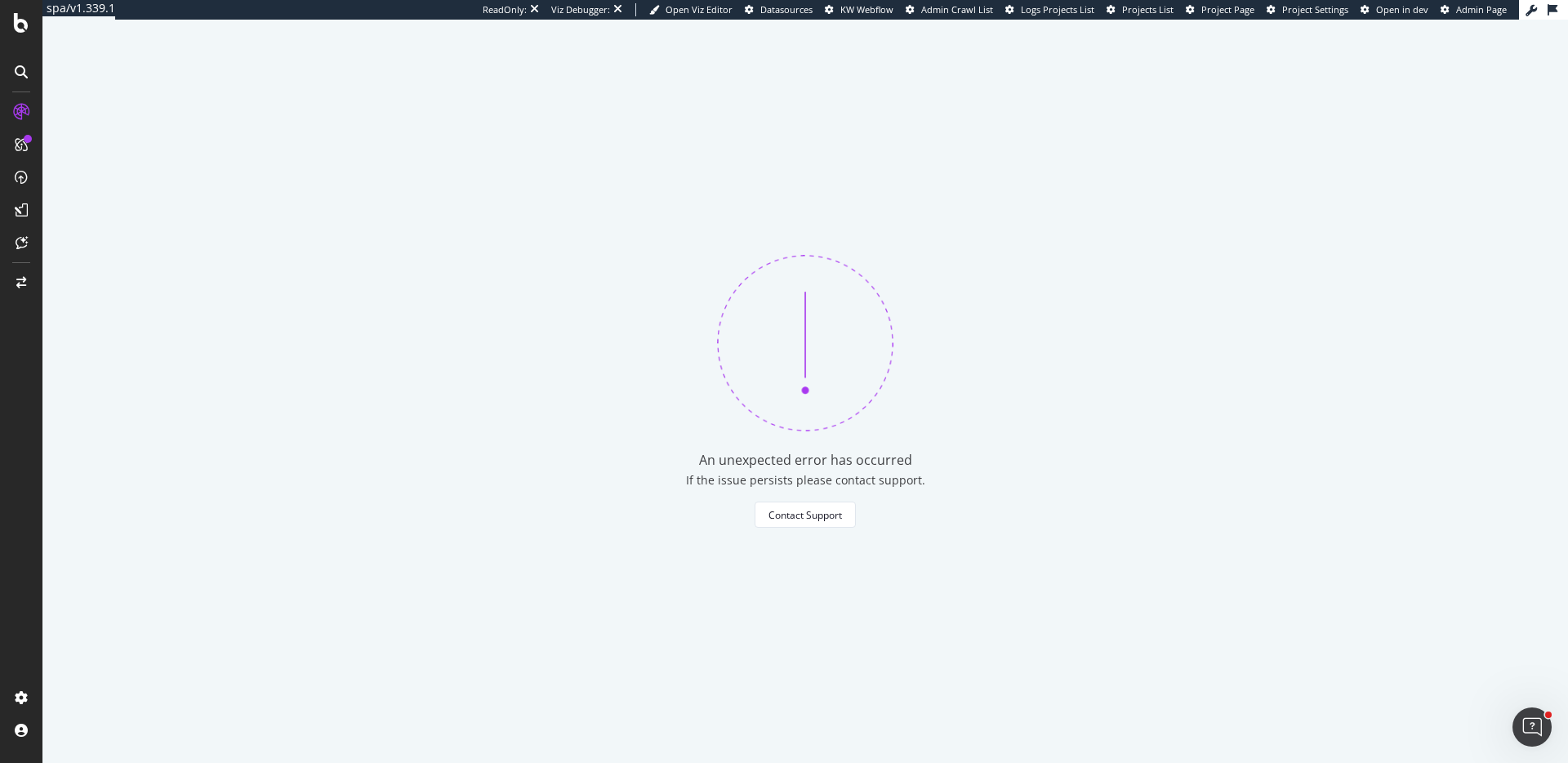
click at [380, 248] on div "An unexpected error has occurred If the issue persists please contact support. …" at bounding box center [806, 391] width 1526 height 743
click at [1549, 11] on icon at bounding box center [1553, 9] width 10 height 11
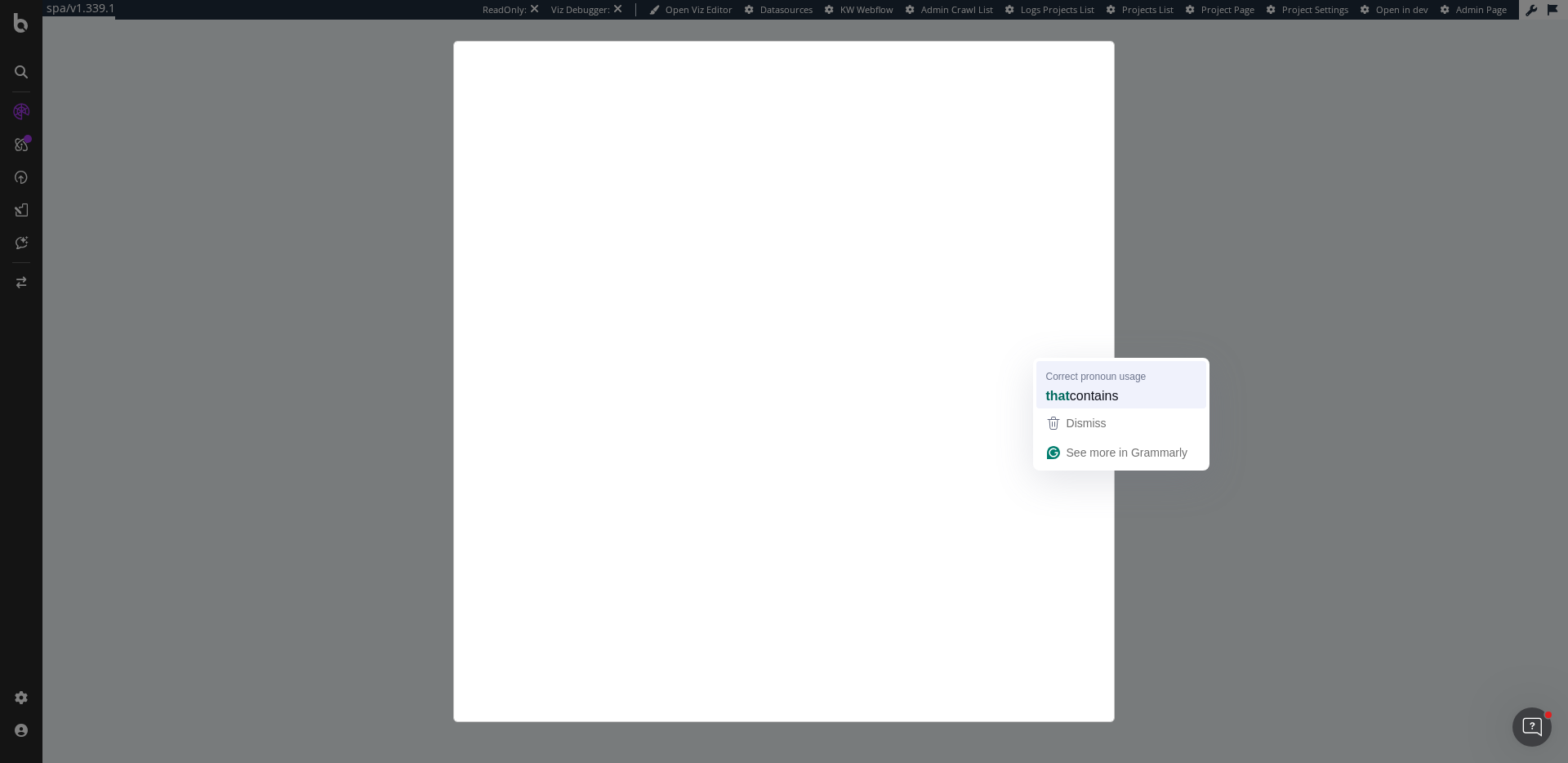
click at [1065, 390] on strong "that" at bounding box center [1058, 395] width 24 height 18
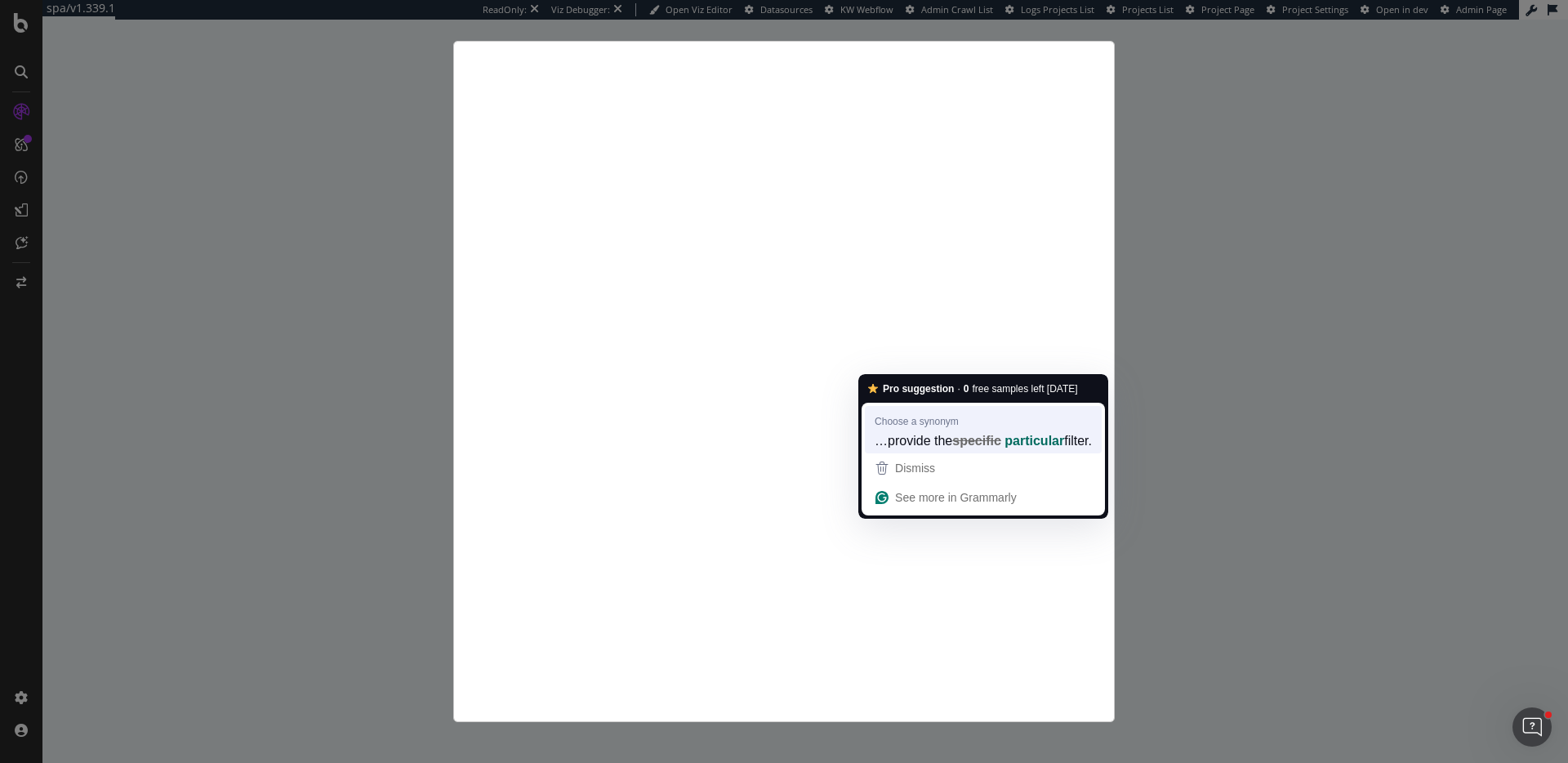
click at [931, 431] on span "…provide the" at bounding box center [914, 440] width 78 height 18
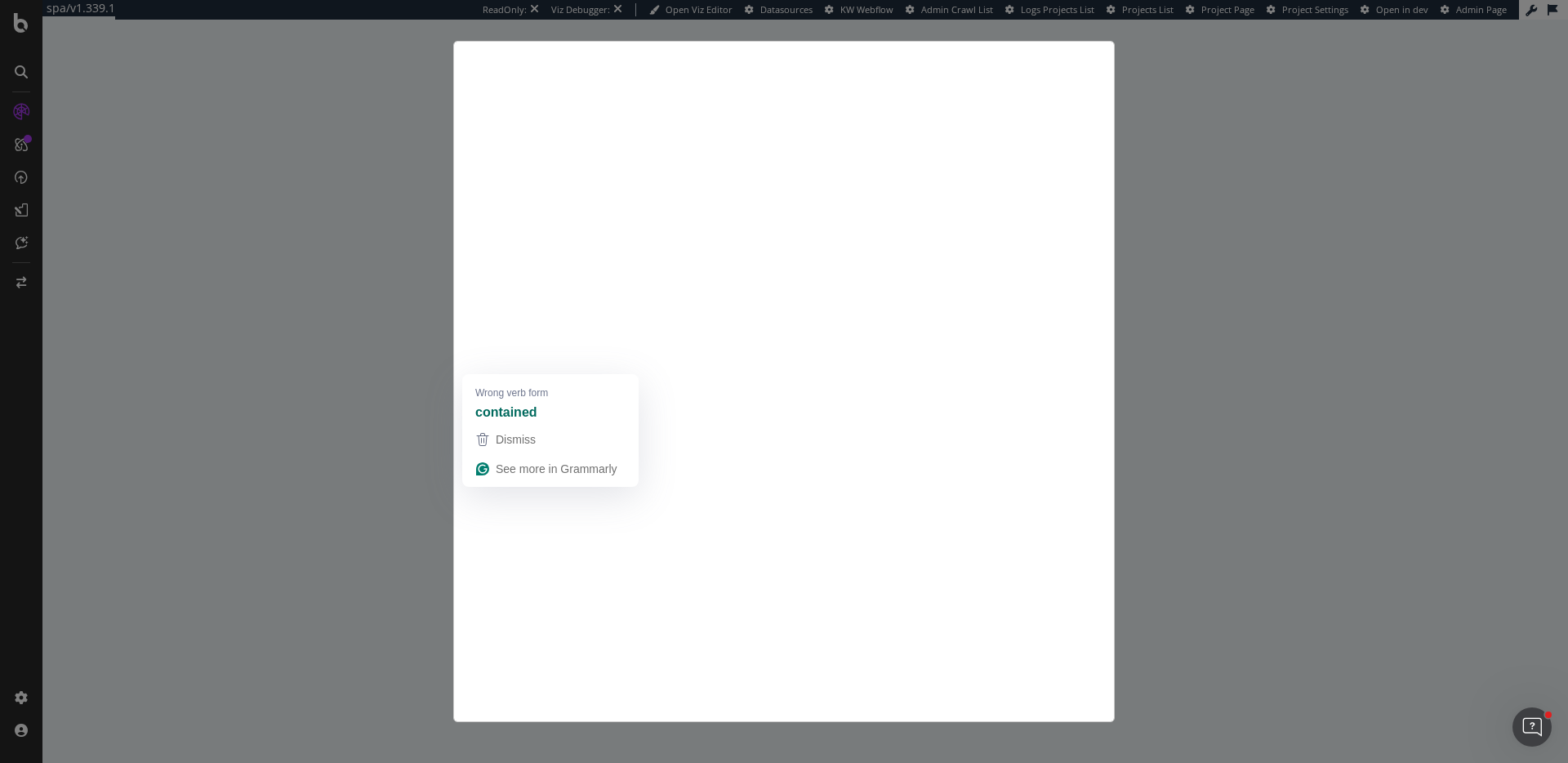
click at [529, 402] on strong "contained" at bounding box center [506, 411] width 62 height 18
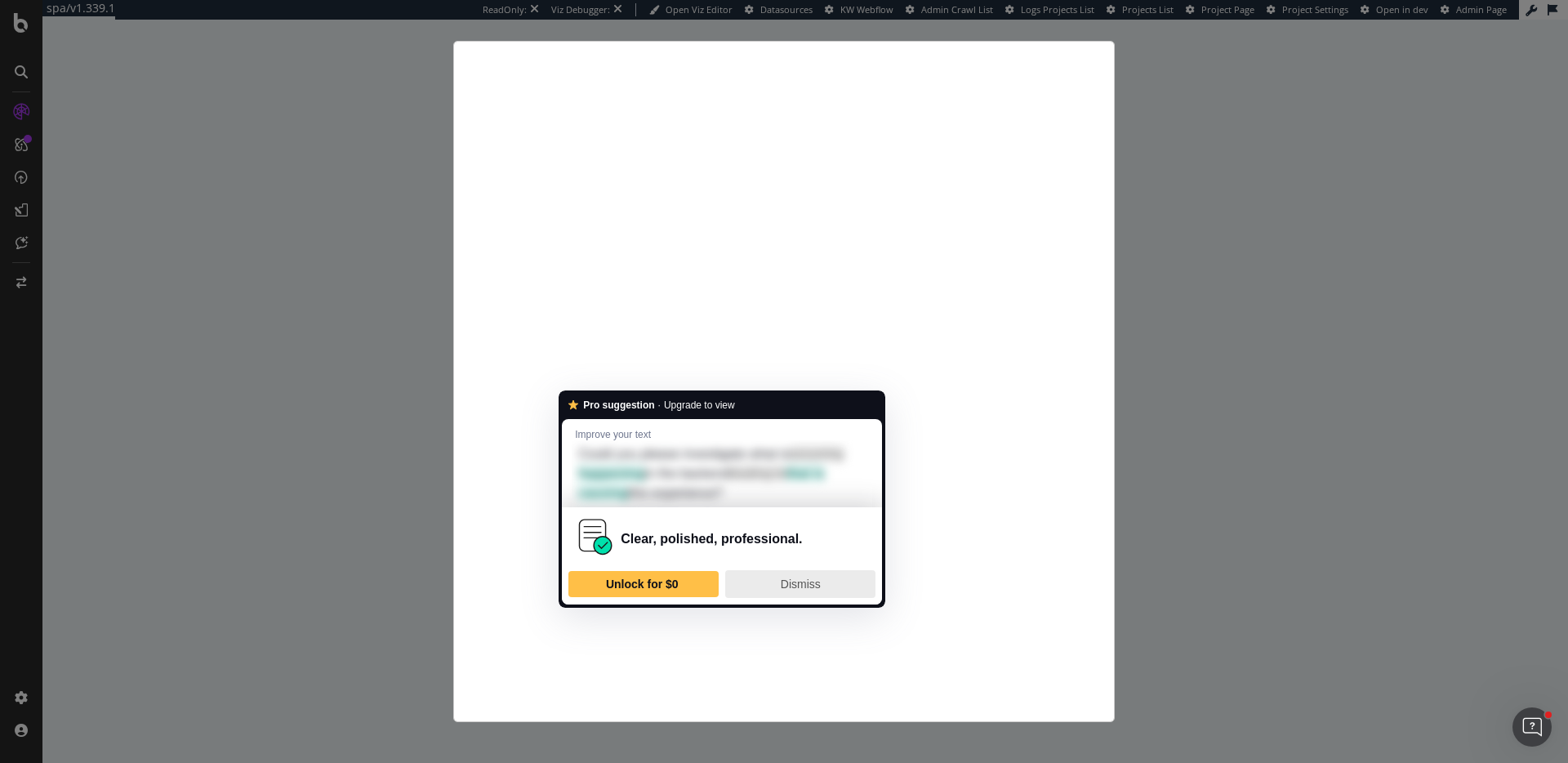
click at [813, 578] on span "Dismiss" at bounding box center [801, 584] width 40 height 13
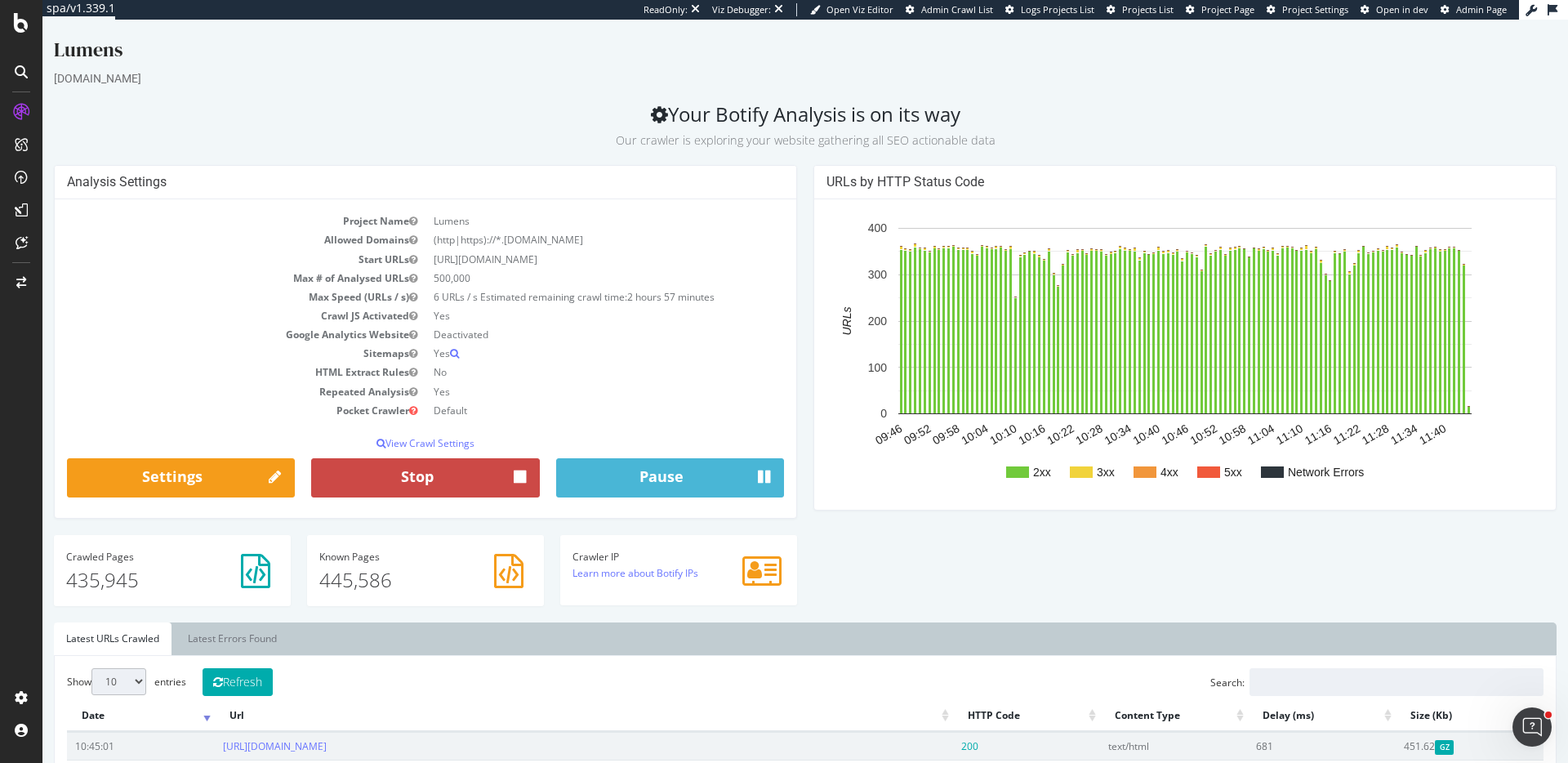
click at [458, 464] on button "Stop" at bounding box center [424, 477] width 228 height 39
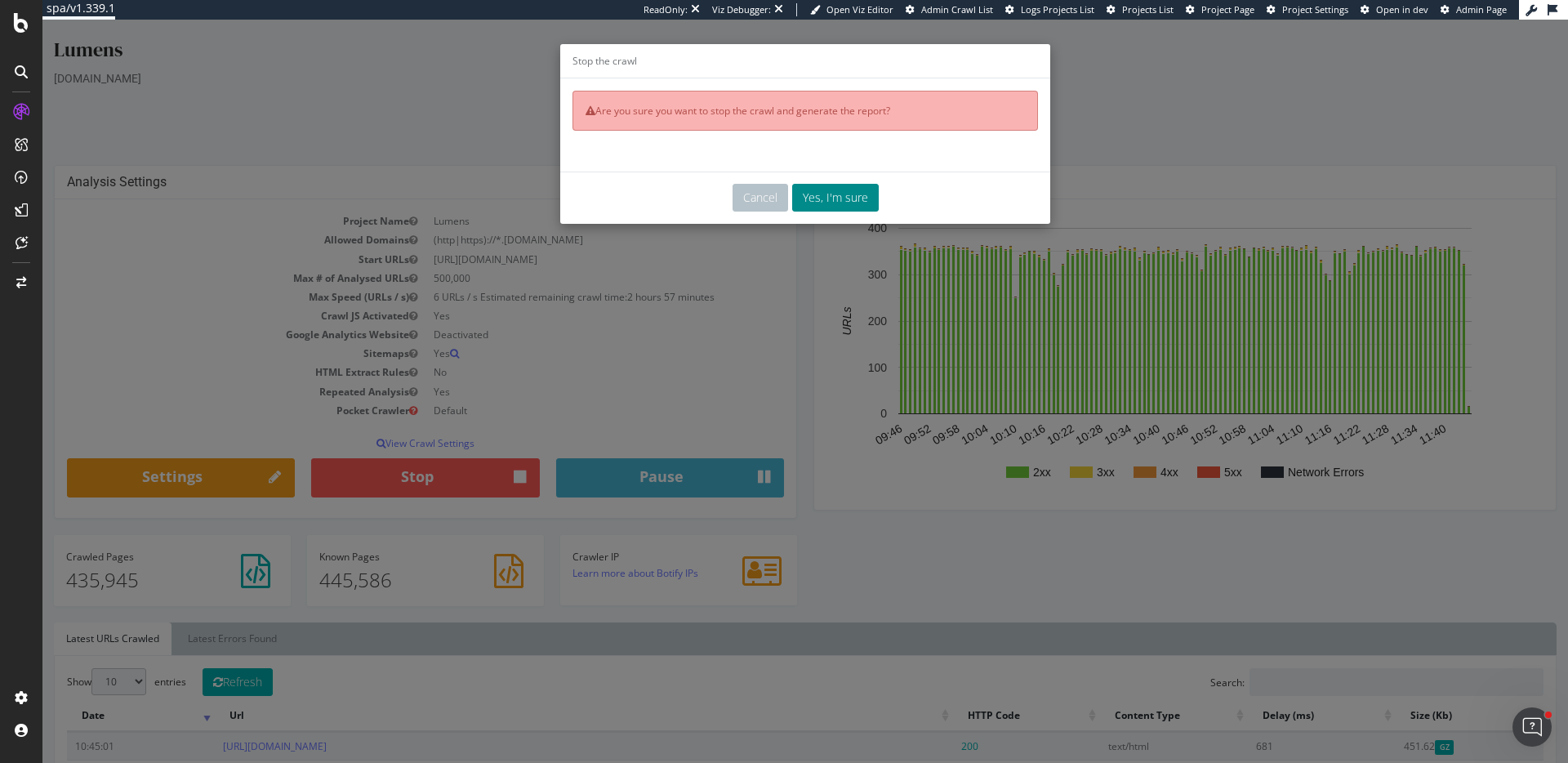
click at [812, 199] on button "Yes, I'm sure" at bounding box center [835, 197] width 87 height 28
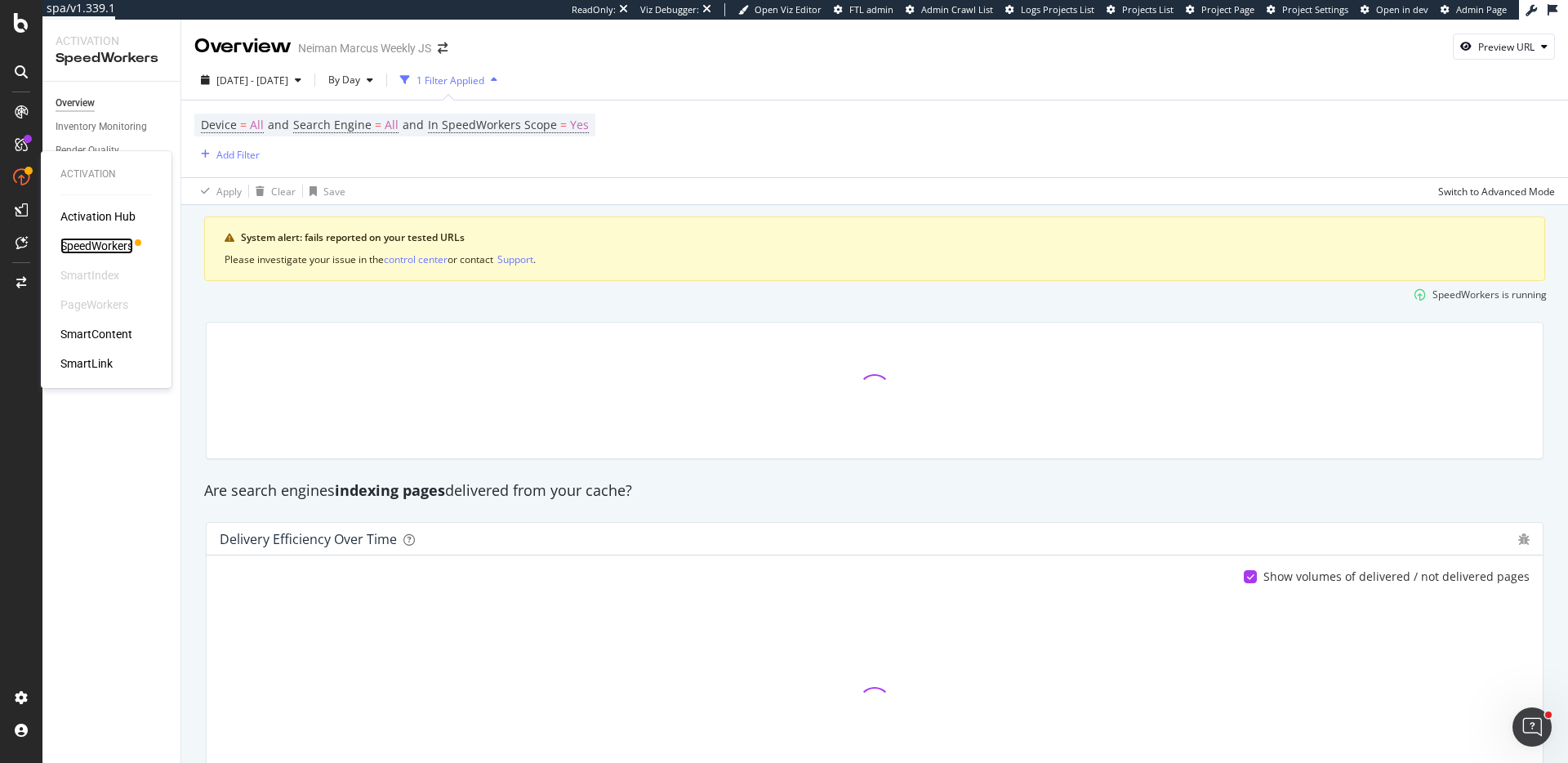
click at [116, 247] on div "SpeedWorkers" at bounding box center [97, 246] width 73 height 16
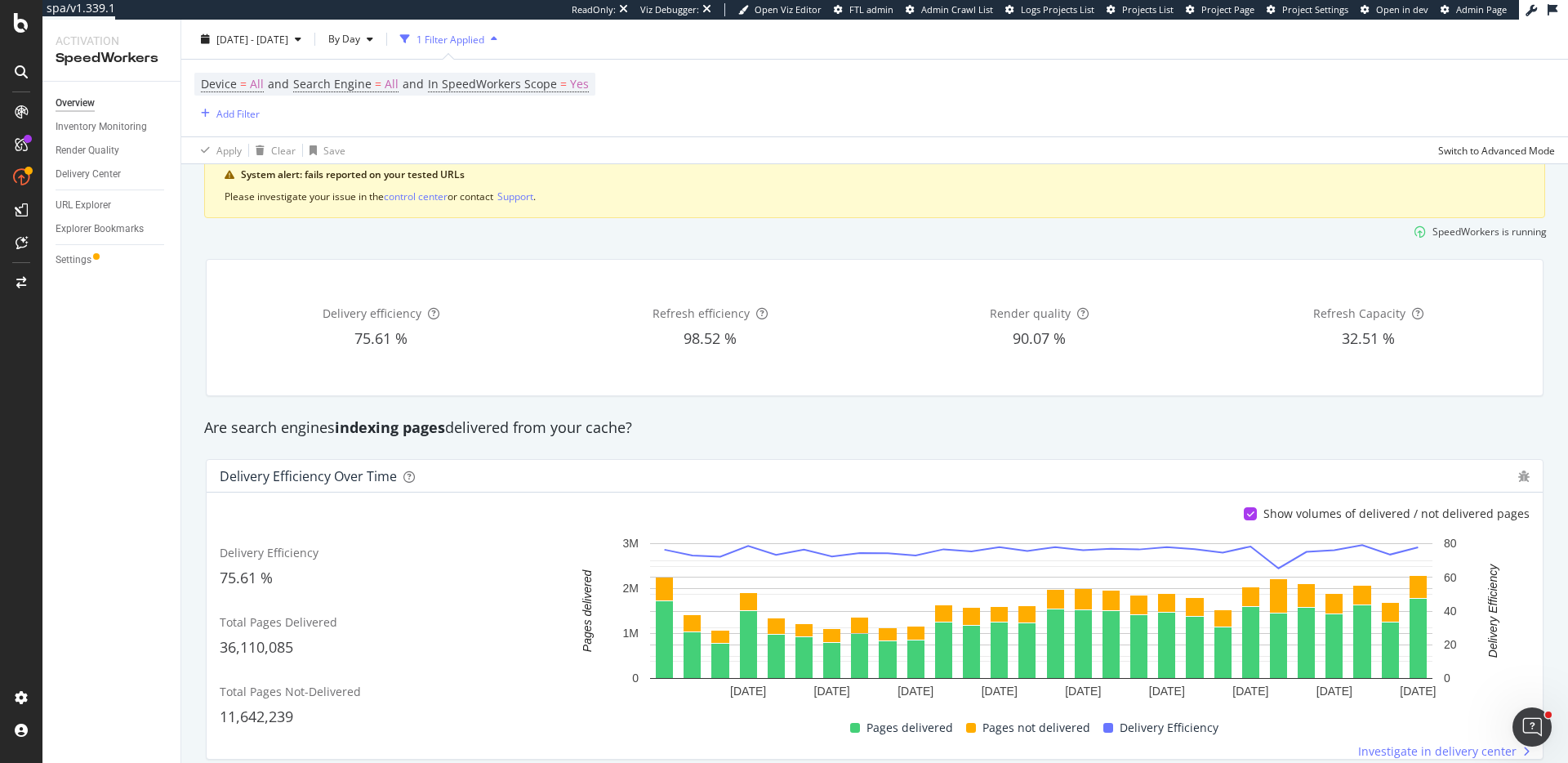
scroll to position [61, 0]
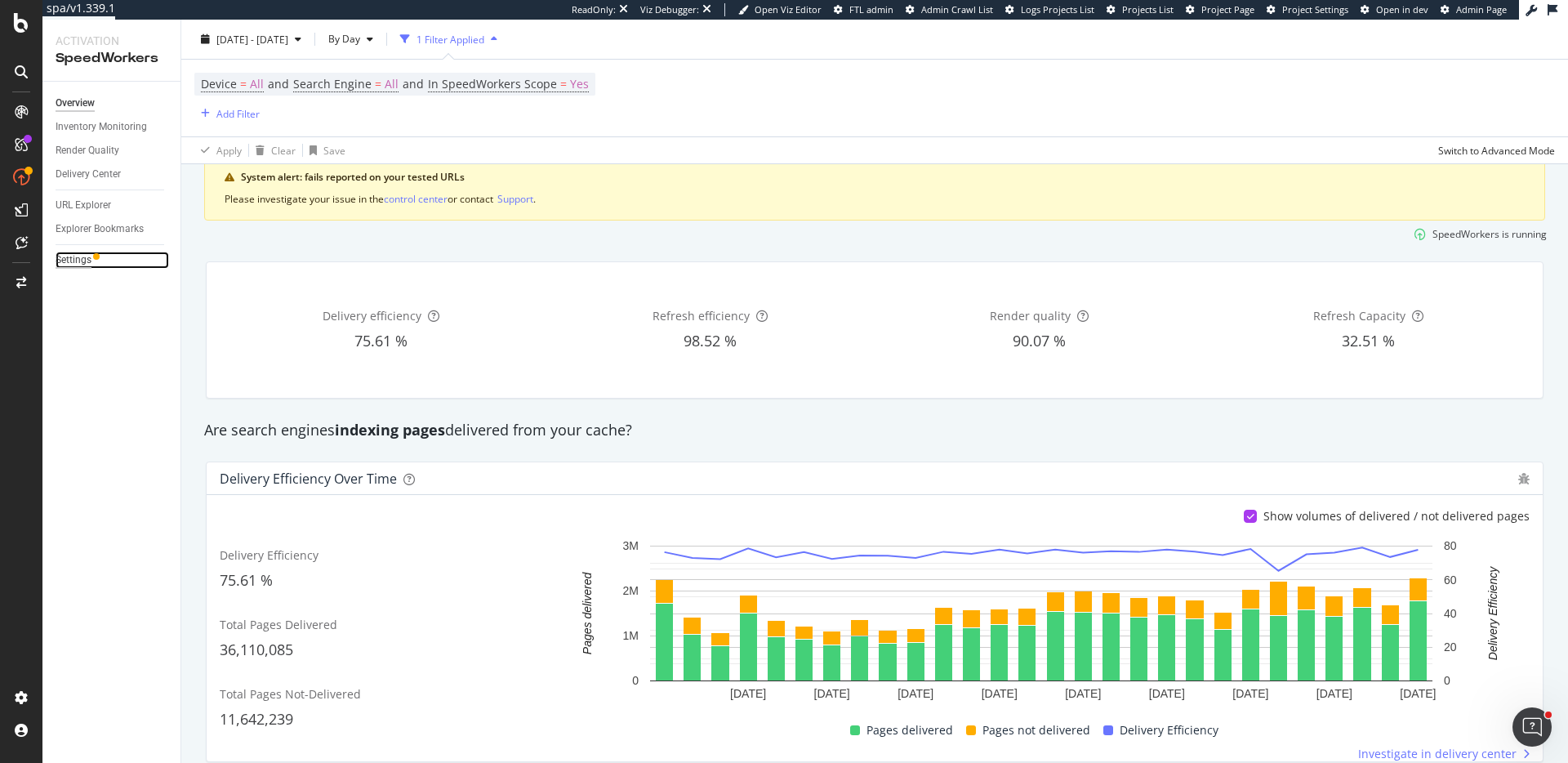
click at [89, 256] on div "Settings" at bounding box center [74, 260] width 36 height 17
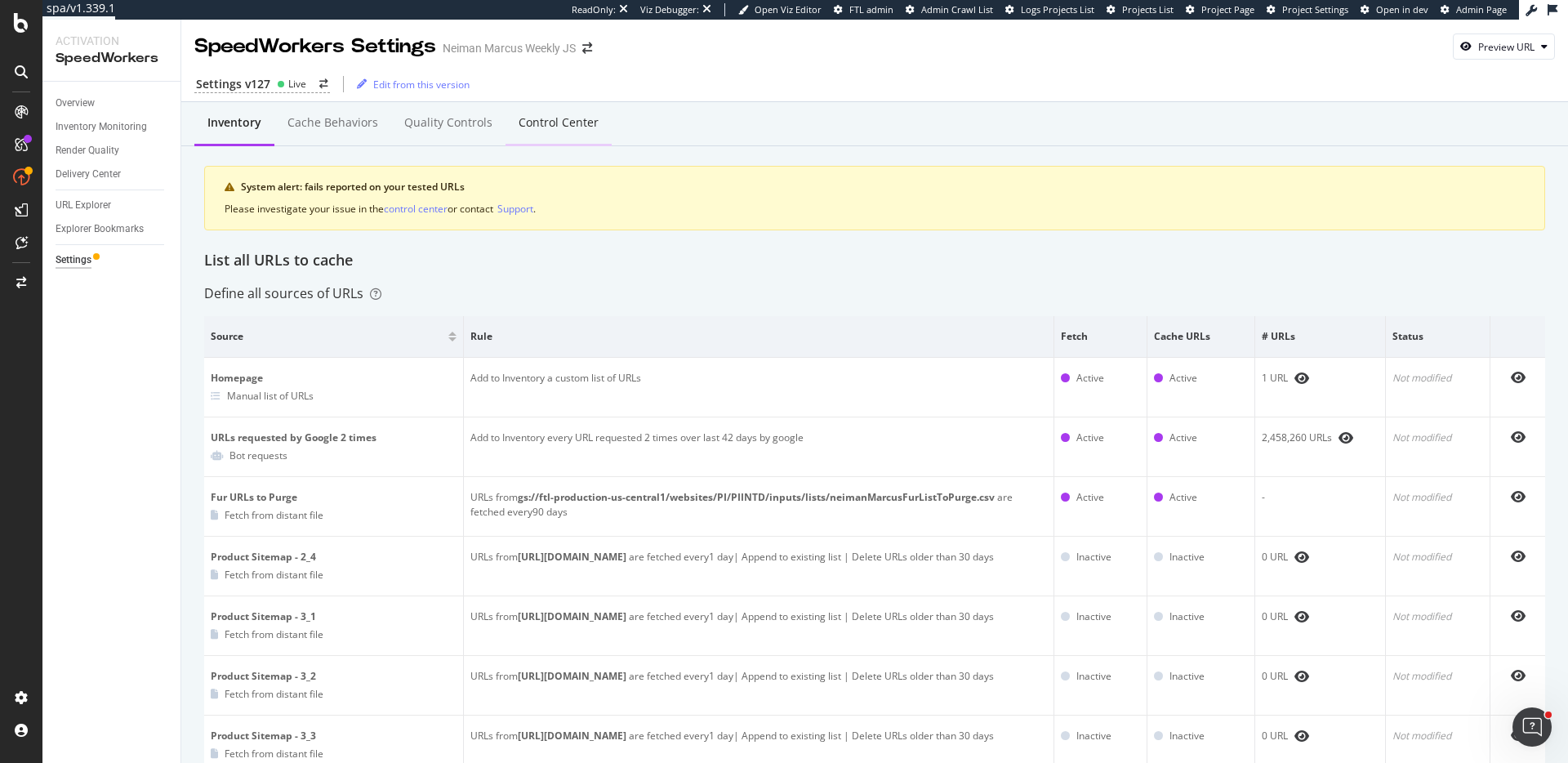
click at [559, 115] on div "Control Center" at bounding box center [559, 123] width 80 height 16
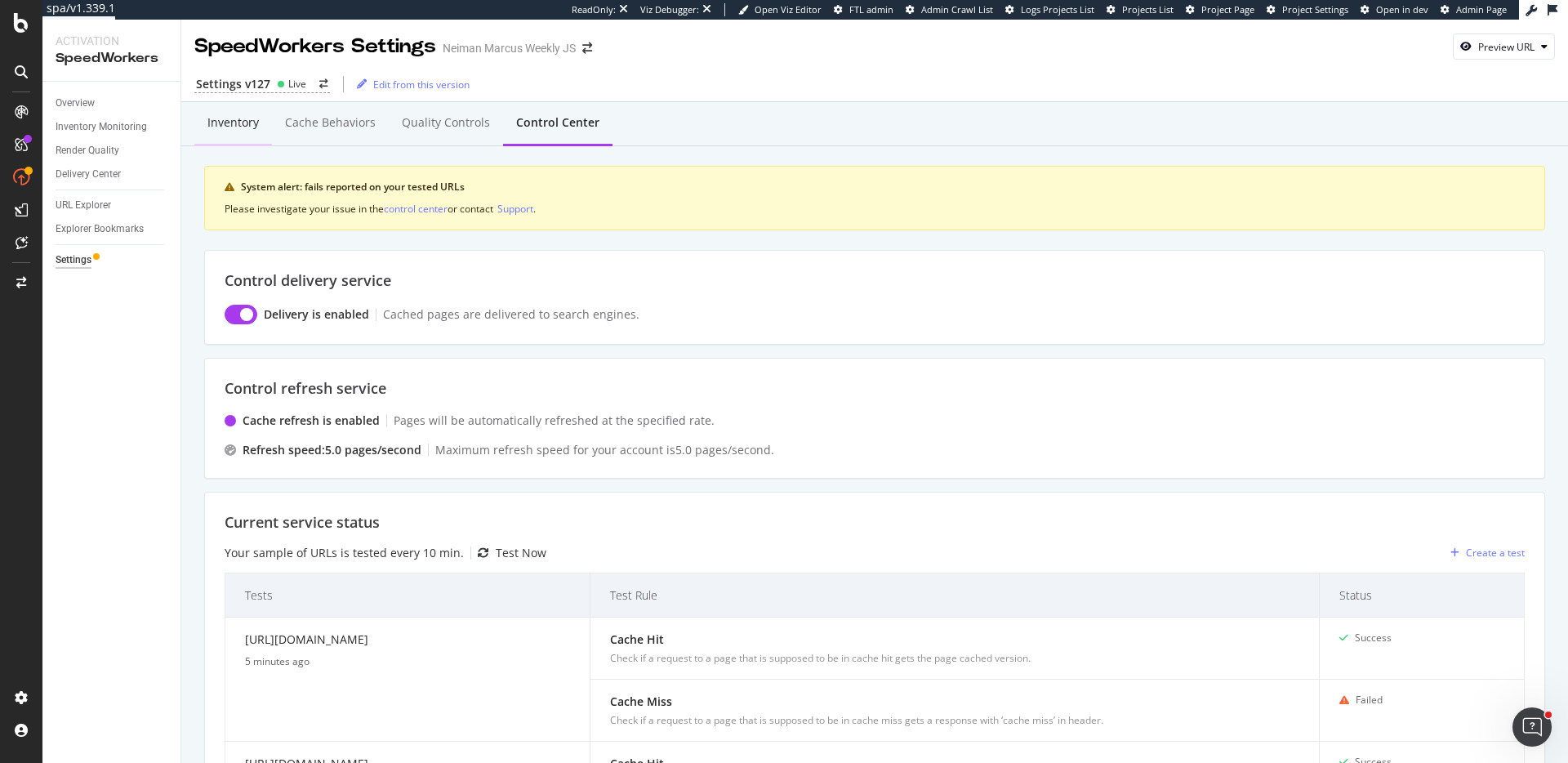
click at [247, 121] on div "Inventory" at bounding box center [233, 123] width 52 height 16
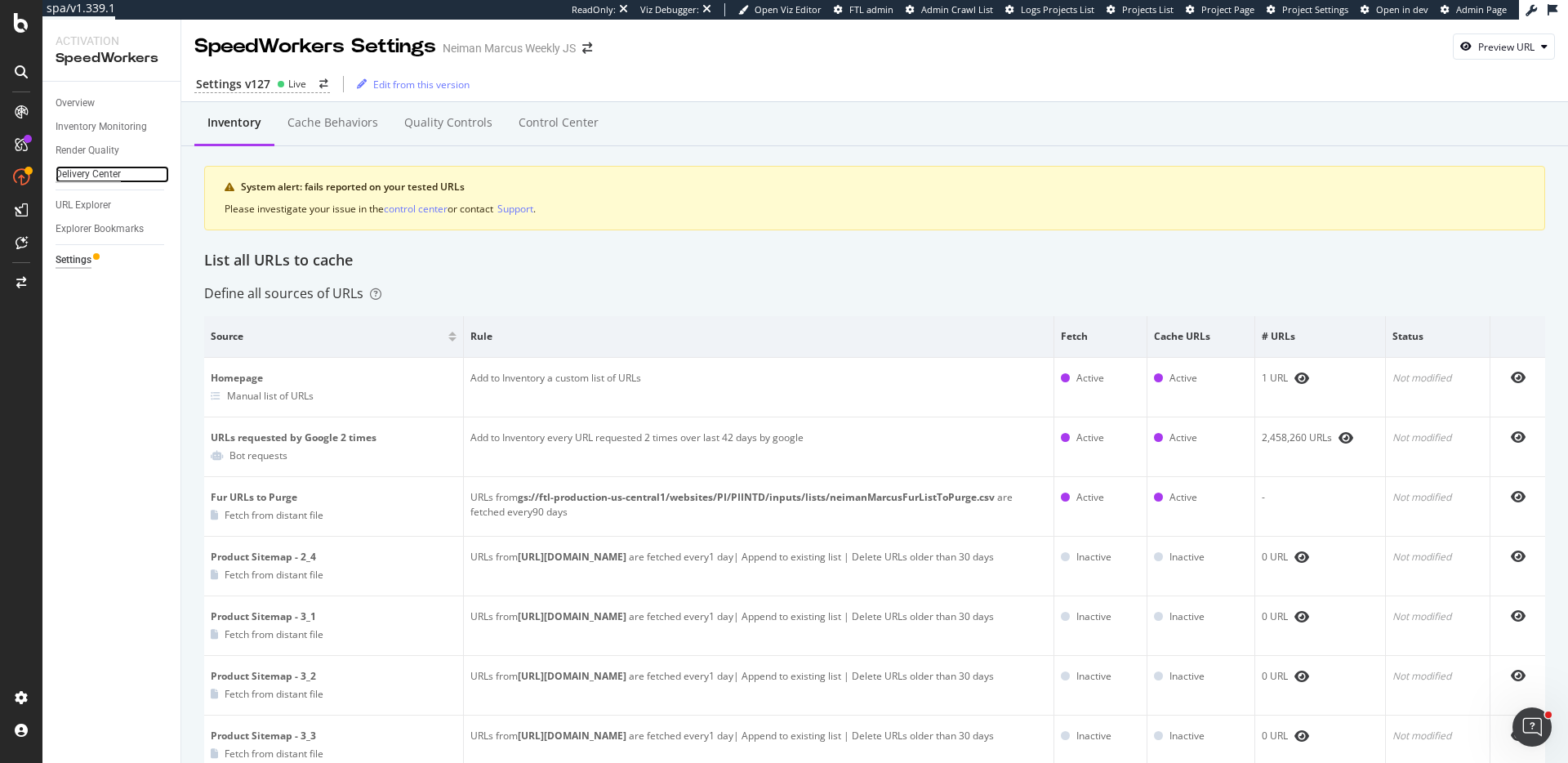
click at [112, 167] on div "Delivery Center" at bounding box center [89, 173] width 66 height 17
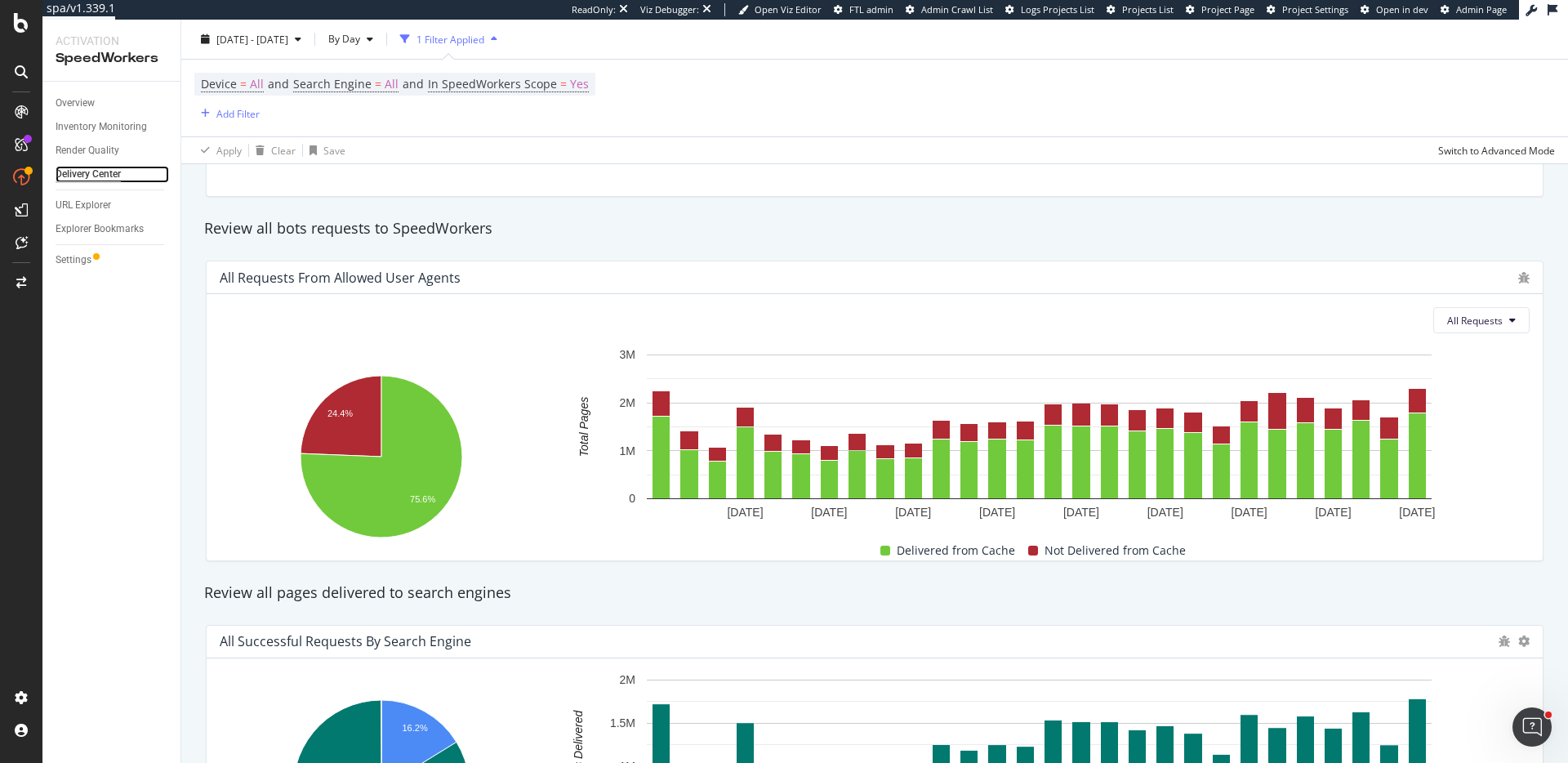
scroll to position [266, 0]
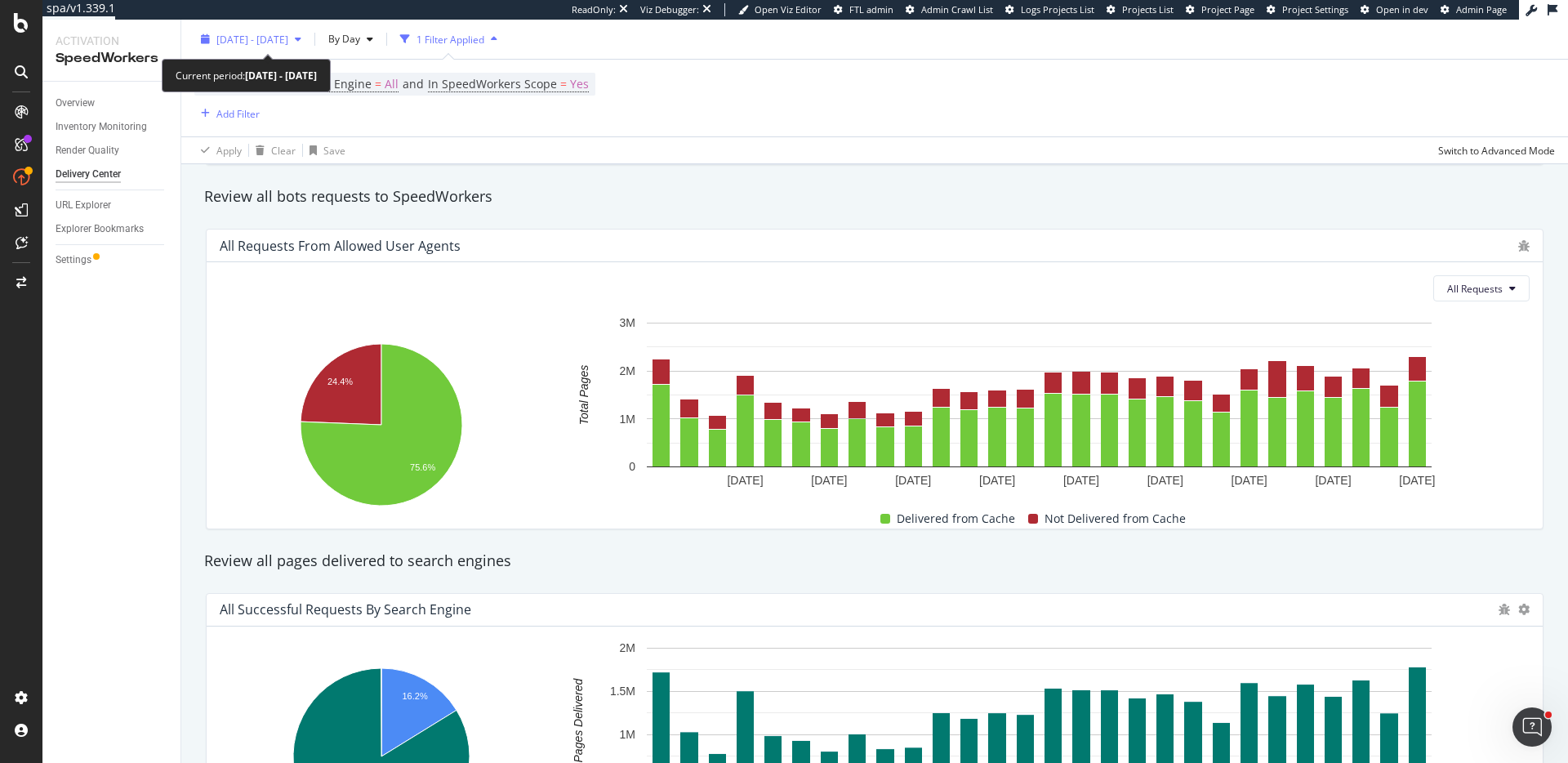
click at [291, 28] on div "[DATE] - [DATE]" at bounding box center [251, 39] width 114 height 25
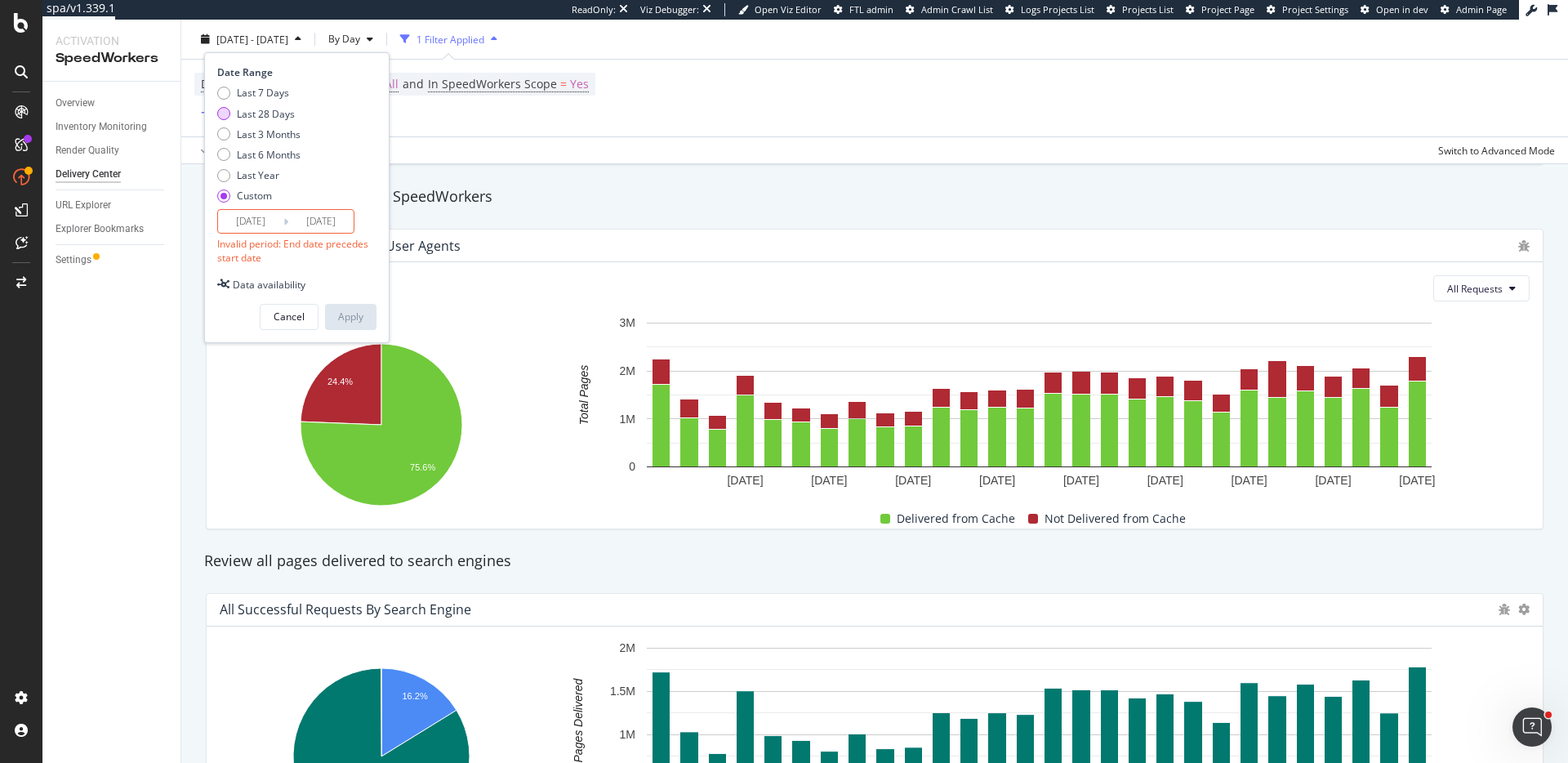
click at [270, 117] on div "Last 28 Days" at bounding box center [266, 114] width 58 height 14
click at [270, 91] on div "Last 7 Days" at bounding box center [263, 93] width 52 height 14
type input "[DATE]"
click at [367, 281] on button "Apply" at bounding box center [351, 285] width 52 height 26
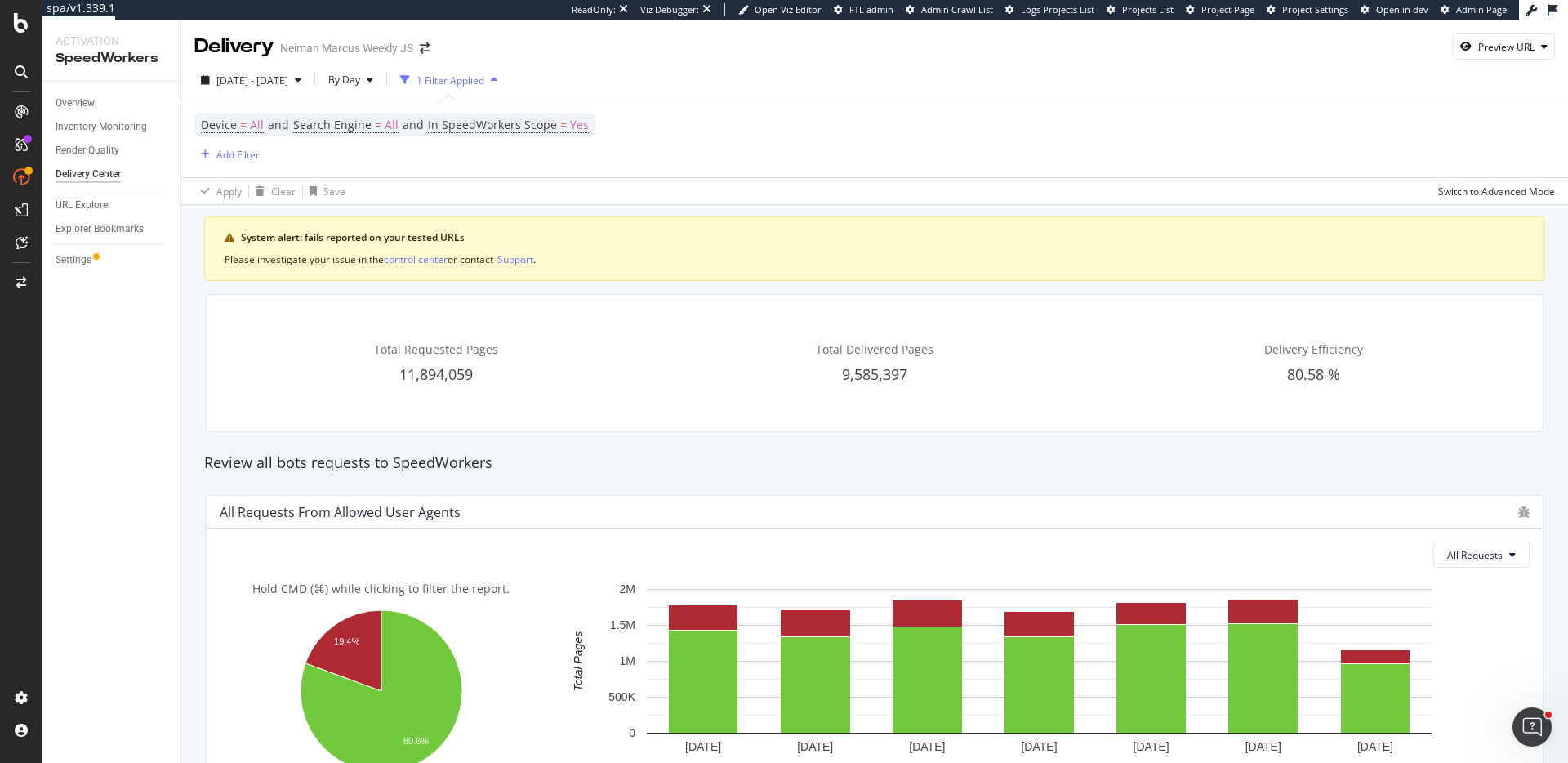
scroll to position [10, 0]
